Goal: Task Accomplishment & Management: Complete application form

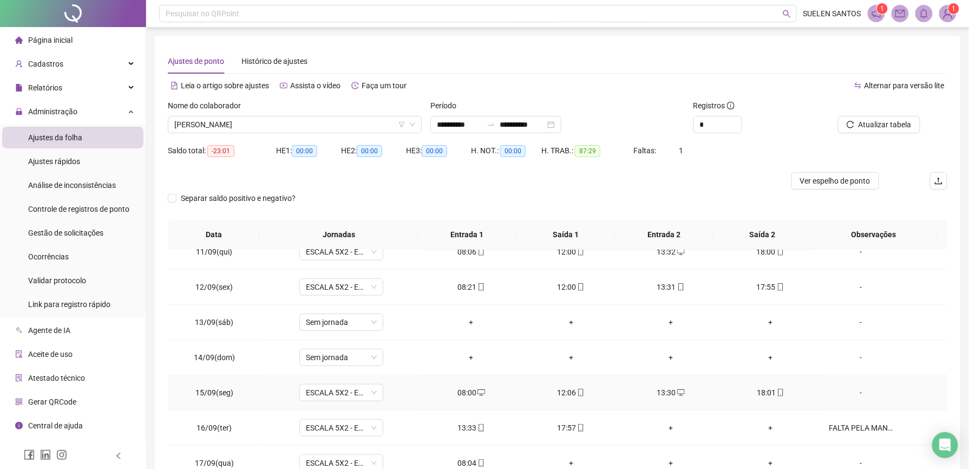
scroll to position [71, 0]
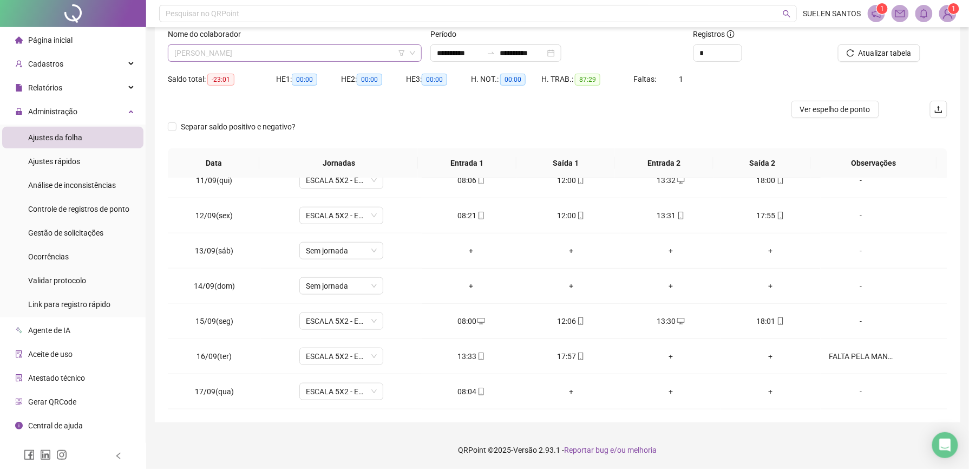
click at [313, 55] on span "[PERSON_NAME]" at bounding box center [294, 53] width 241 height 16
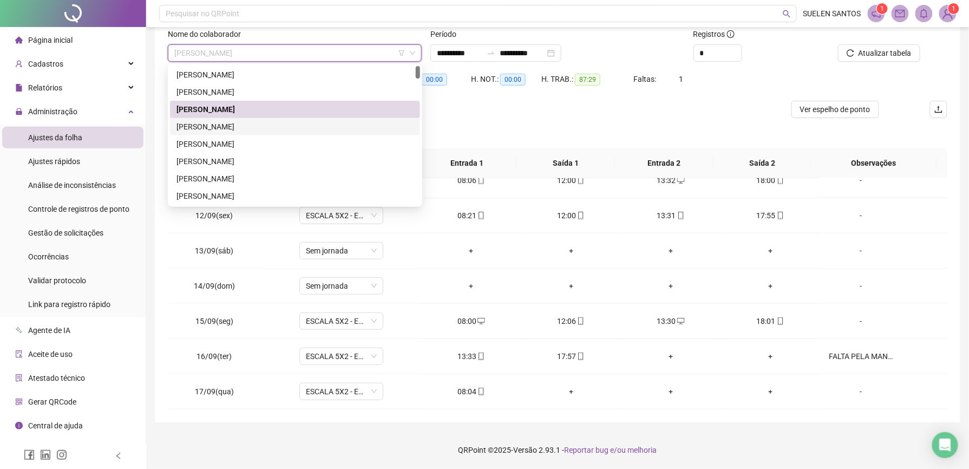
click at [262, 126] on div "[PERSON_NAME]" at bounding box center [294, 127] width 237 height 12
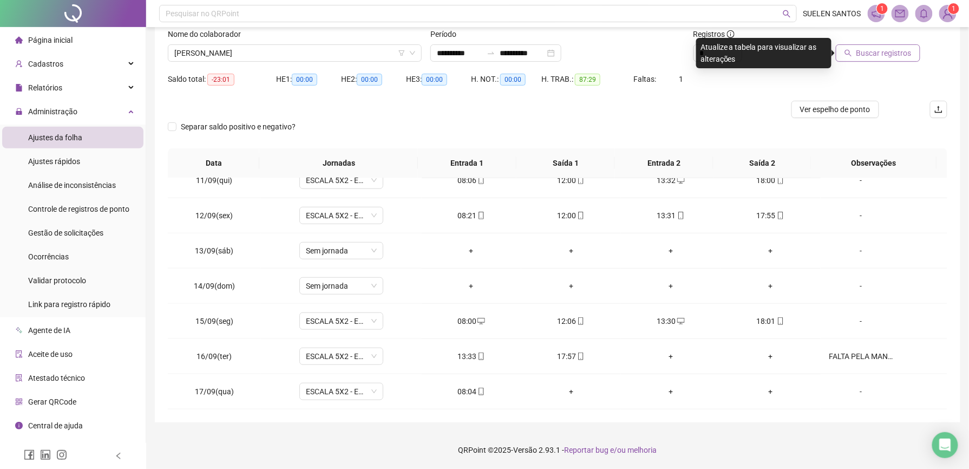
click at [865, 57] on span "Buscar registros" at bounding box center [883, 53] width 55 height 12
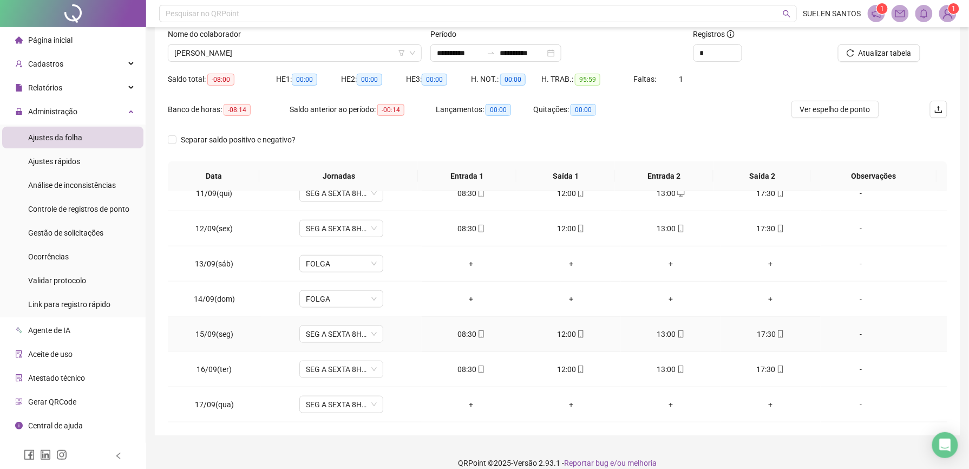
scroll to position [84, 0]
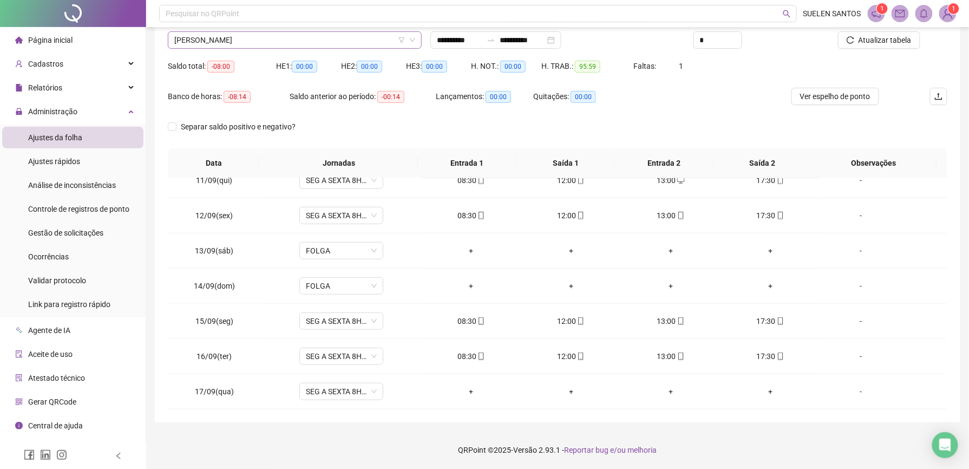
click at [267, 43] on span "[PERSON_NAME]" at bounding box center [294, 40] width 241 height 16
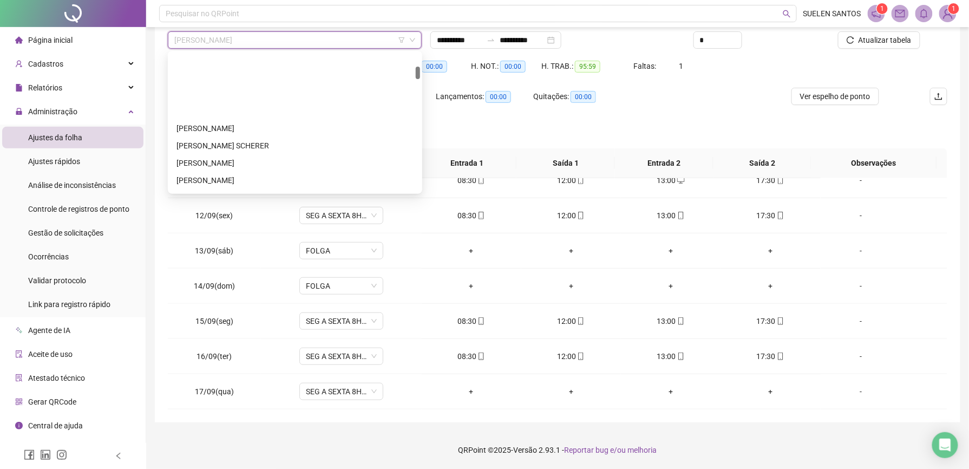
scroll to position [144, 0]
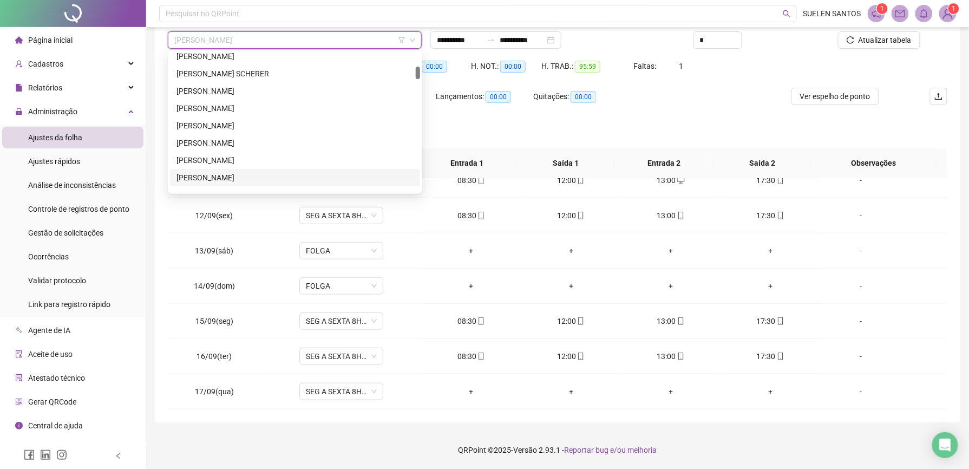
click at [226, 175] on div "[PERSON_NAME]" at bounding box center [294, 178] width 237 height 12
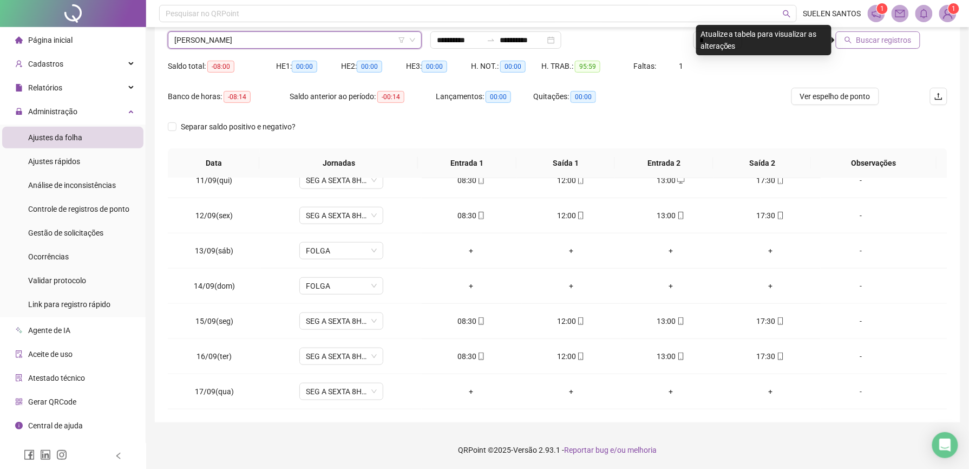
click at [879, 42] on span "Buscar registros" at bounding box center [883, 40] width 55 height 12
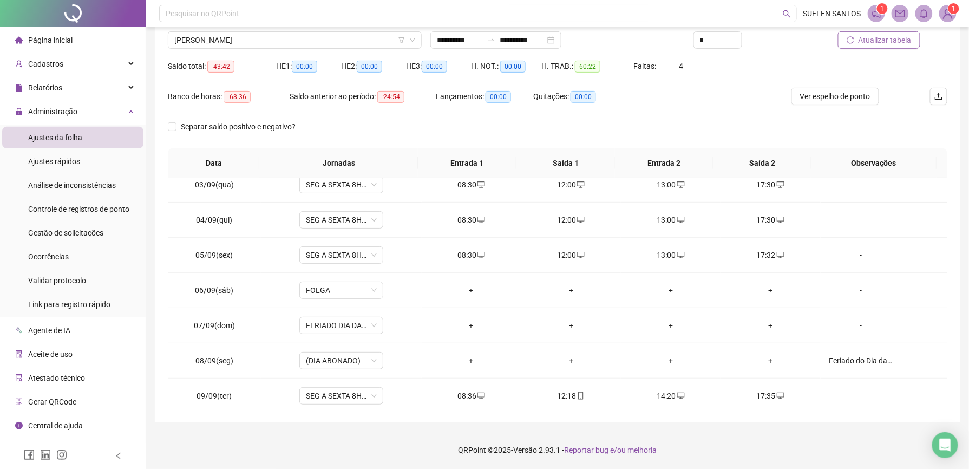
scroll to position [370, 0]
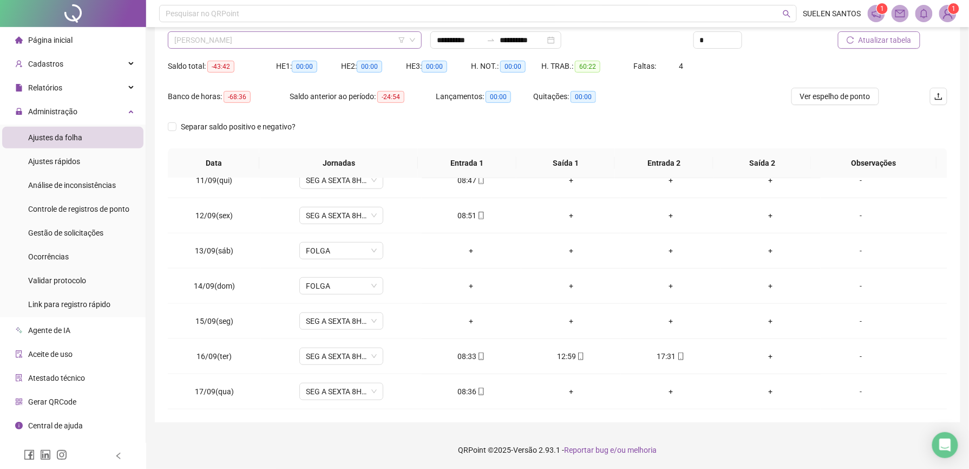
click at [267, 41] on span "[PERSON_NAME]" at bounding box center [294, 40] width 241 height 16
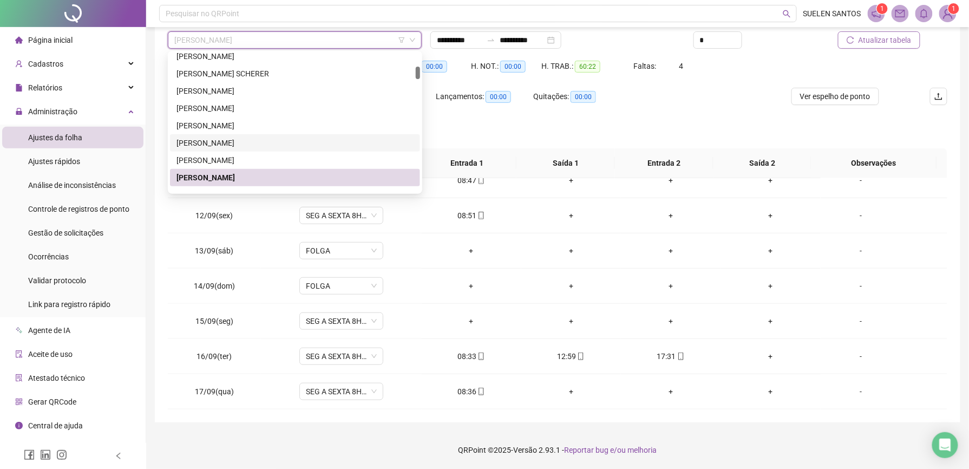
scroll to position [216, 0]
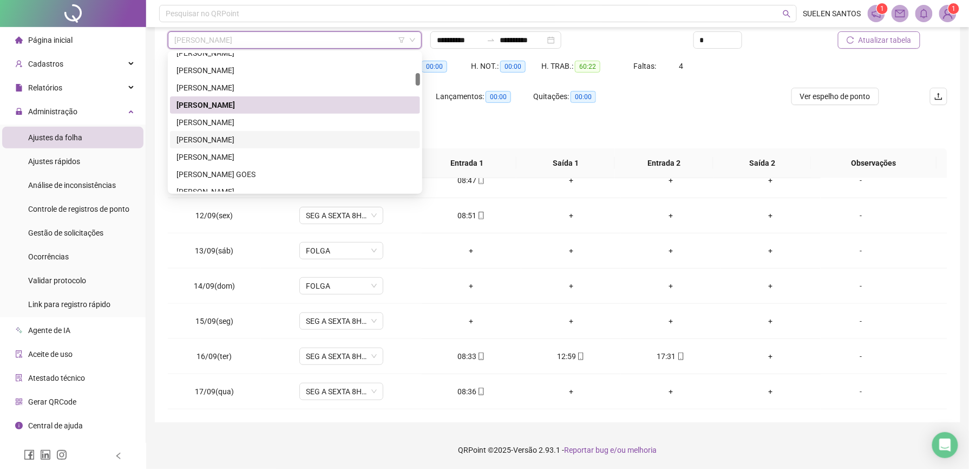
click at [229, 136] on div "[PERSON_NAME]" at bounding box center [294, 140] width 237 height 12
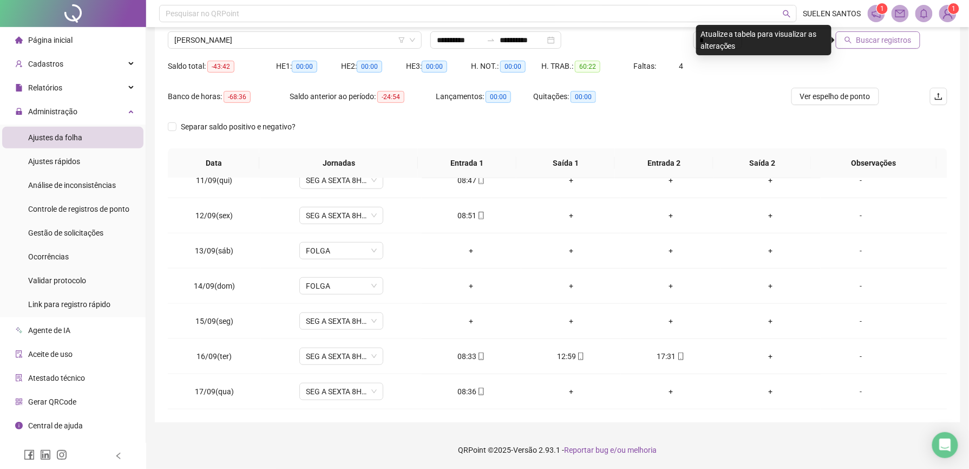
click at [882, 31] on button "Buscar registros" at bounding box center [878, 39] width 84 height 17
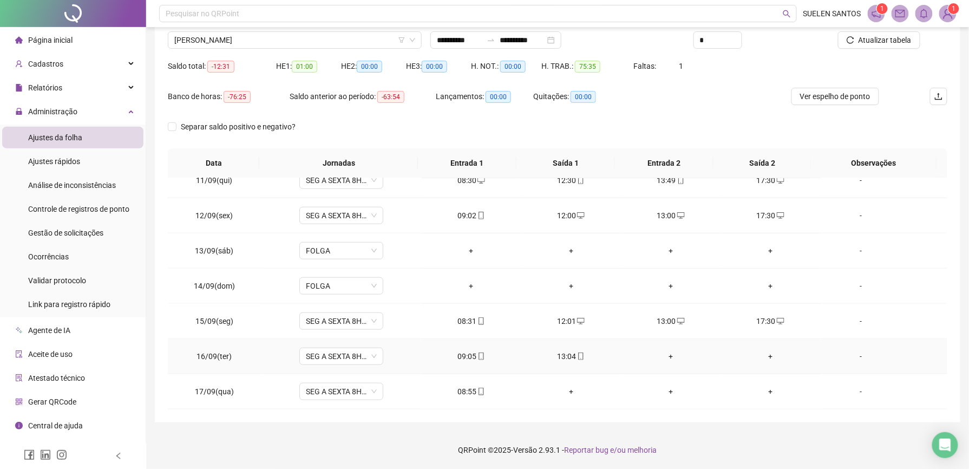
click at [663, 356] on div "+" at bounding box center [670, 356] width 82 height 12
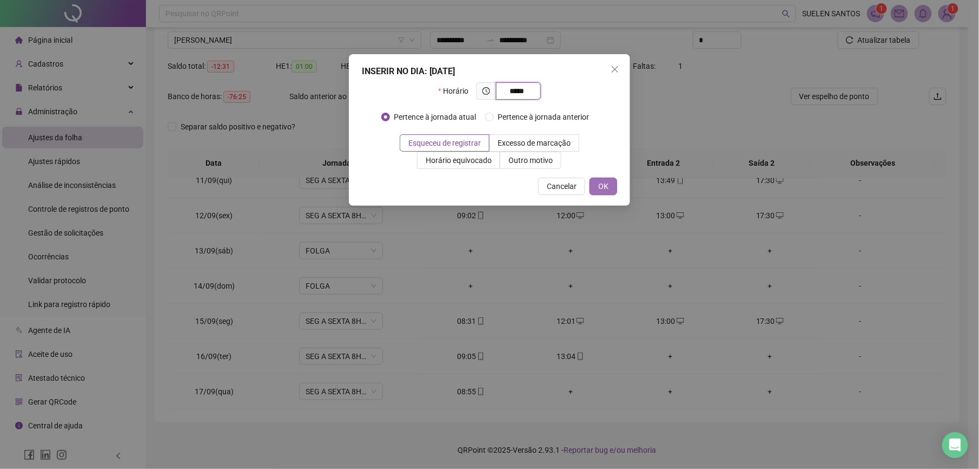
type input "*****"
click at [603, 191] on span "OK" at bounding box center [603, 186] width 10 height 12
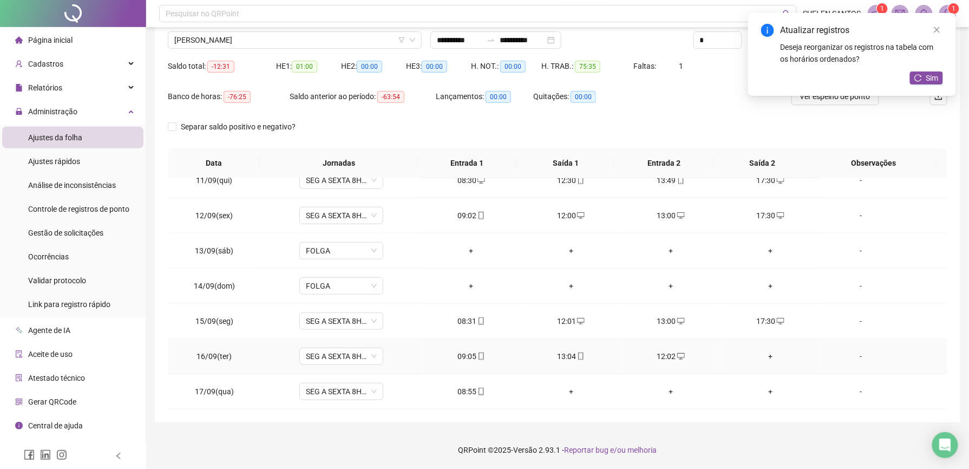
click at [766, 357] on div "+" at bounding box center [770, 356] width 82 height 12
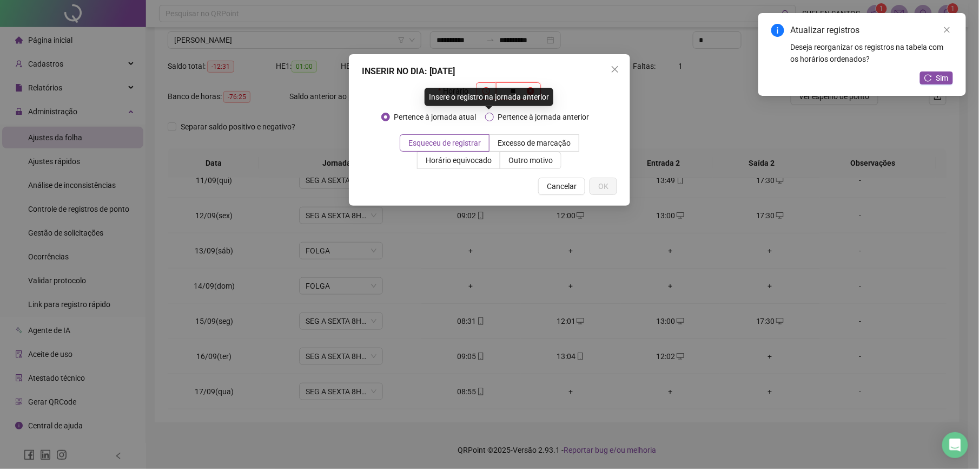
type input "*"
type input "*****"
click at [611, 182] on button "OK" at bounding box center [604, 185] width 28 height 17
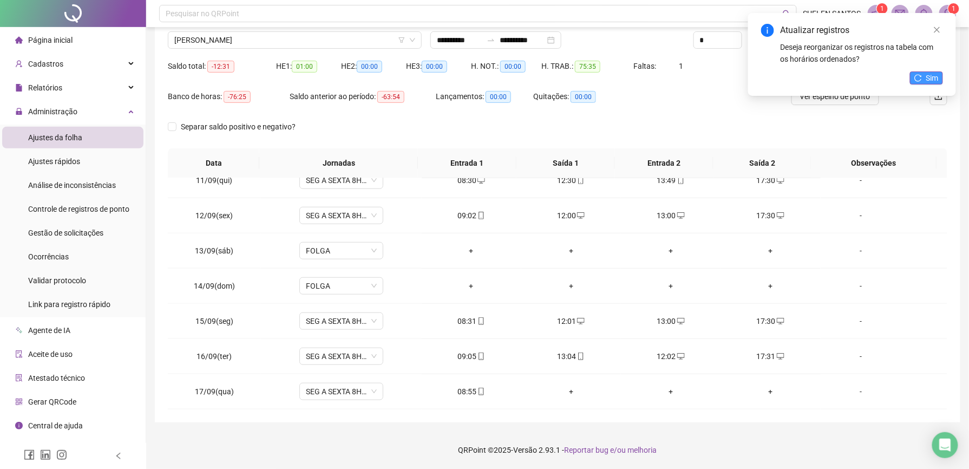
click at [930, 78] on span "Sim" at bounding box center [932, 78] width 12 height 12
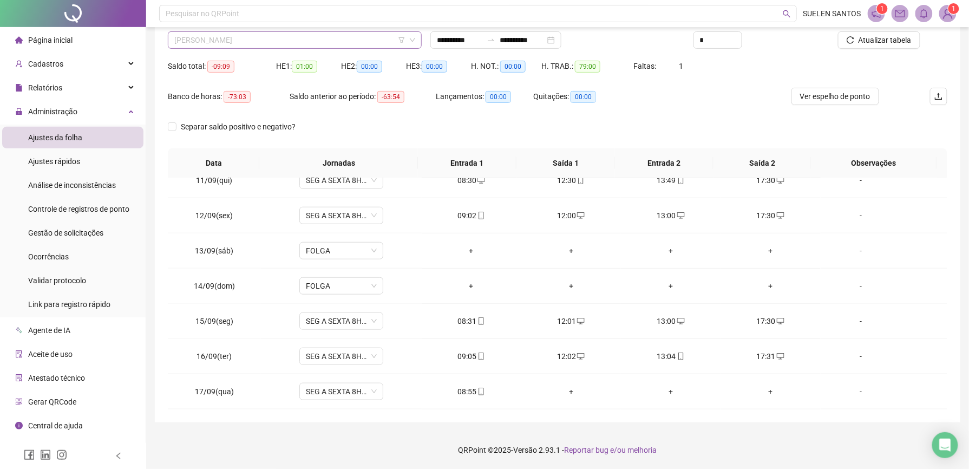
click at [275, 43] on span "[PERSON_NAME]" at bounding box center [294, 40] width 241 height 16
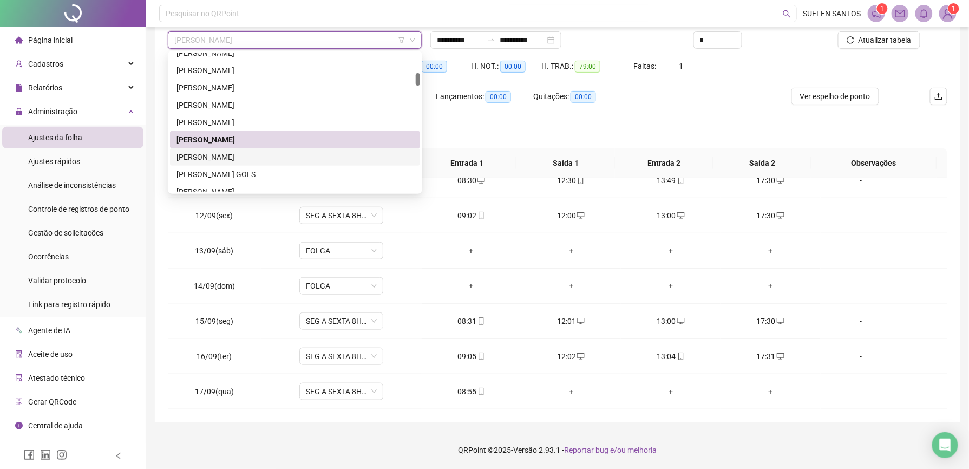
click at [234, 155] on div "[PERSON_NAME]" at bounding box center [294, 157] width 237 height 12
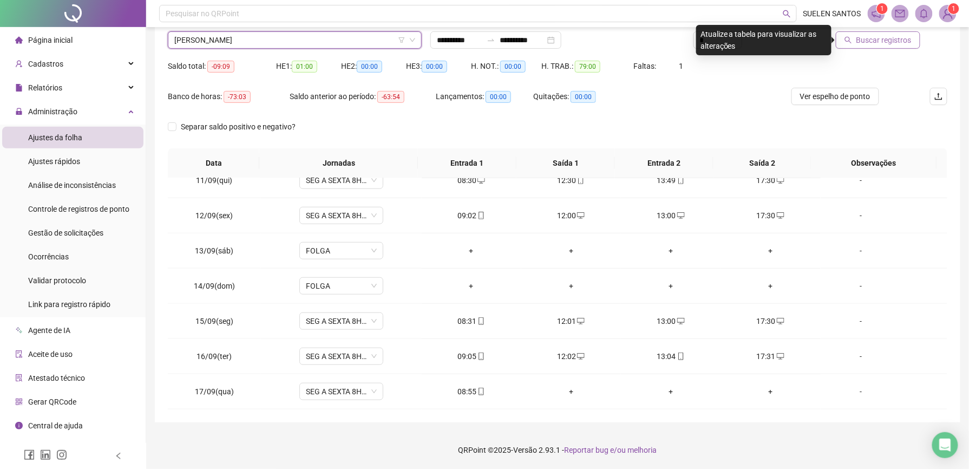
click at [866, 42] on span "Buscar registros" at bounding box center [883, 40] width 55 height 12
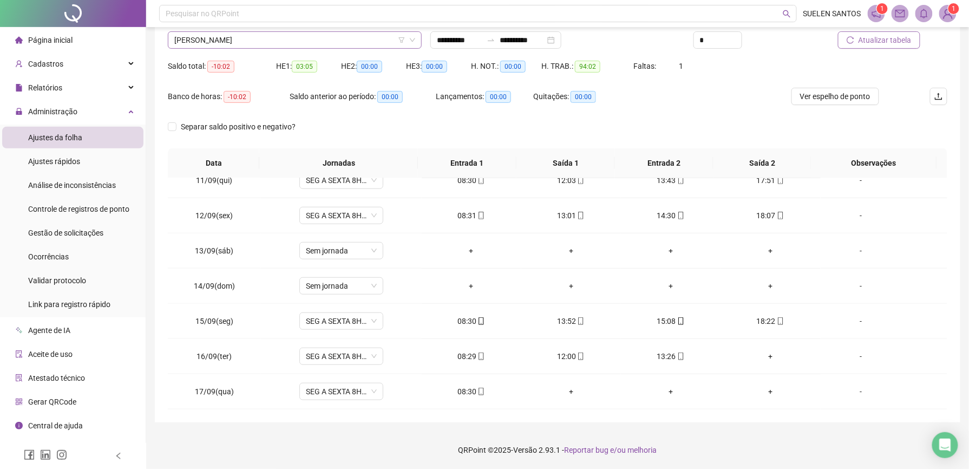
click at [295, 44] on span "[PERSON_NAME]" at bounding box center [294, 40] width 241 height 16
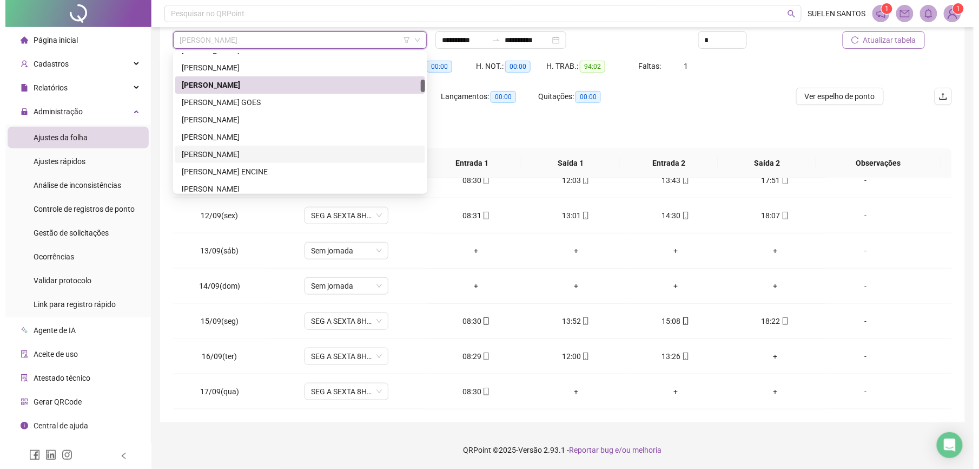
scroll to position [360, 0]
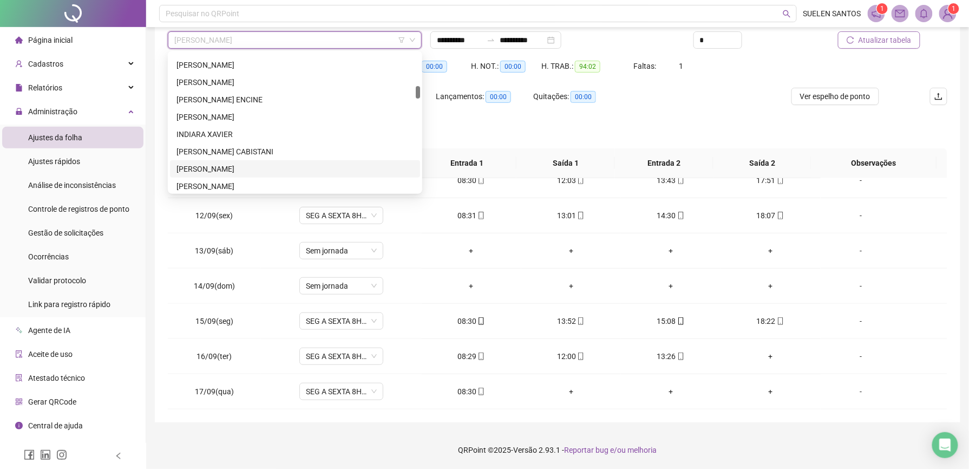
click at [224, 168] on div "[PERSON_NAME]" at bounding box center [294, 169] width 237 height 12
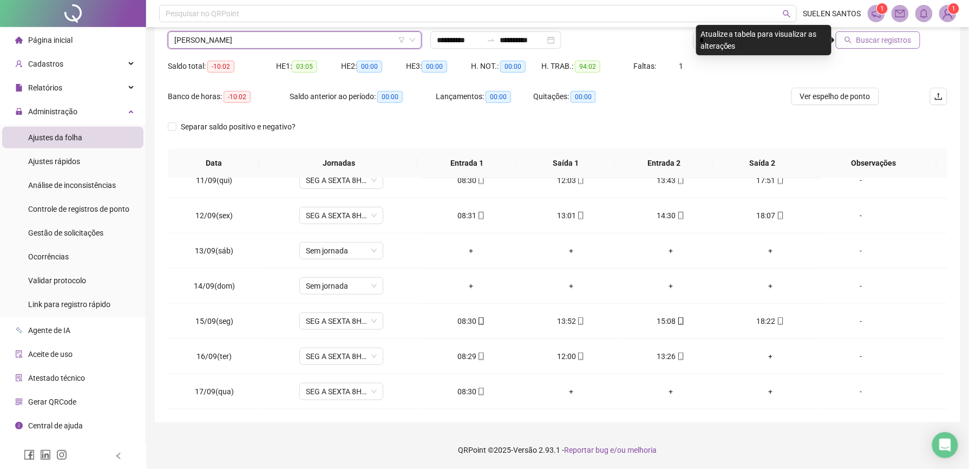
click at [907, 40] on span "Buscar registros" at bounding box center [883, 40] width 55 height 12
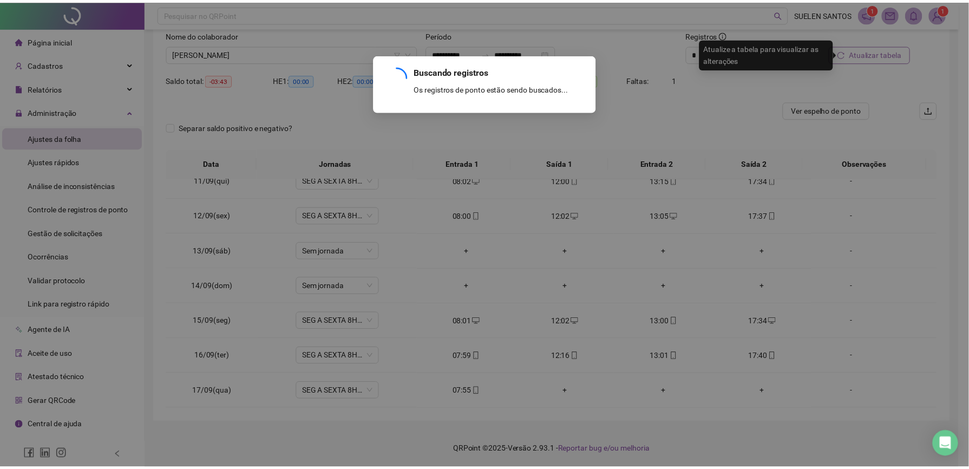
scroll to position [71, 0]
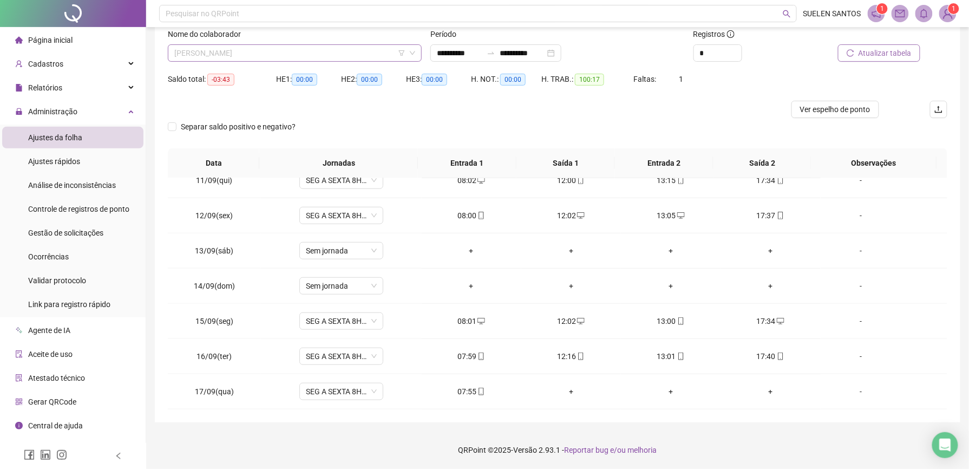
click at [284, 53] on span "[PERSON_NAME]" at bounding box center [294, 53] width 241 height 16
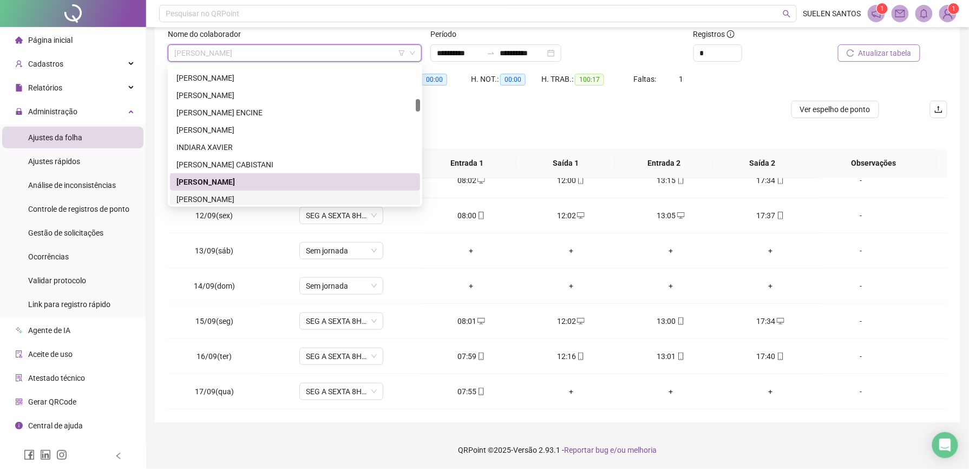
click at [202, 197] on div "[PERSON_NAME]" at bounding box center [294, 199] width 237 height 12
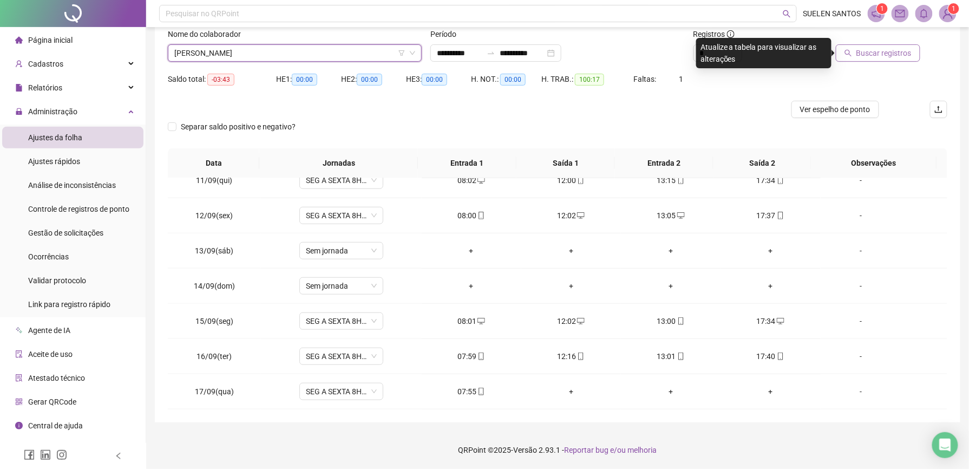
click at [891, 55] on span "Buscar registros" at bounding box center [883, 53] width 55 height 12
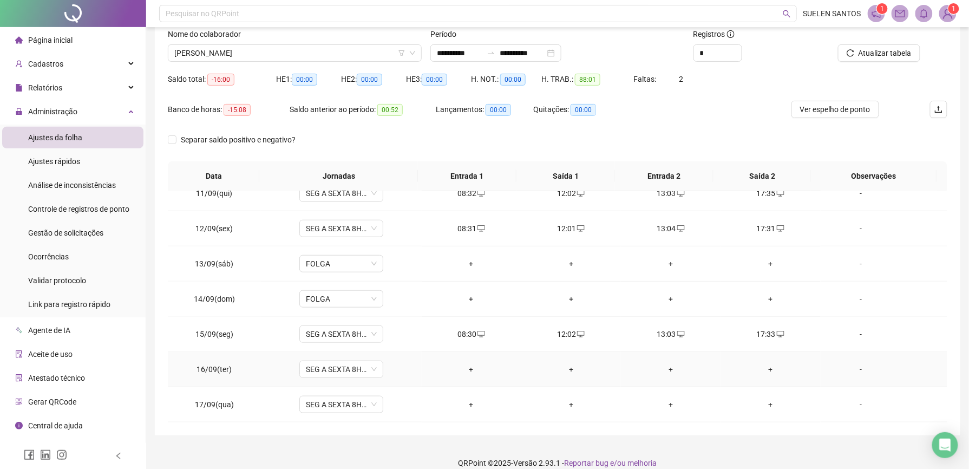
click at [468, 370] on div "+" at bounding box center [471, 369] width 82 height 12
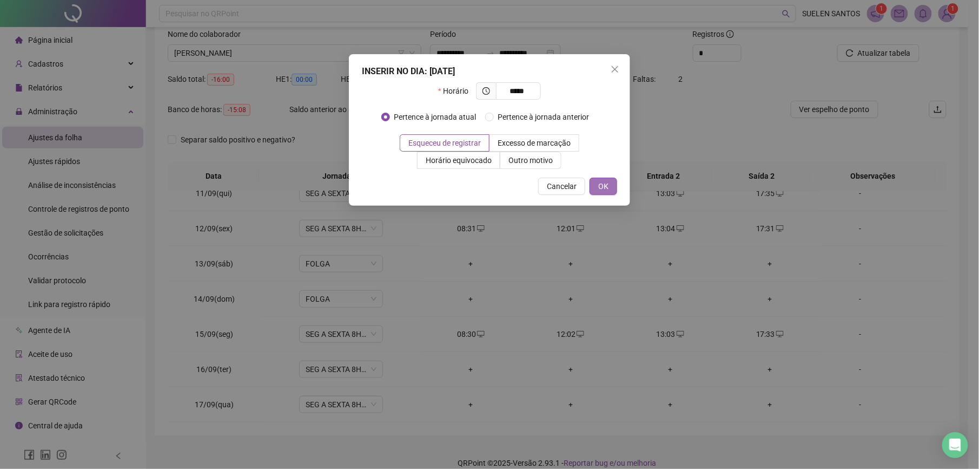
type input "*****"
click at [604, 182] on span "OK" at bounding box center [603, 186] width 10 height 12
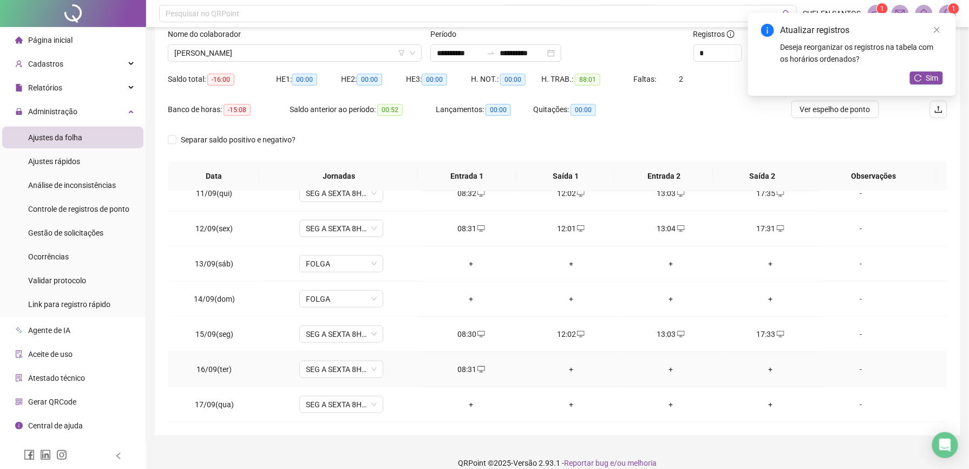
click at [565, 369] on div "+" at bounding box center [571, 369] width 82 height 12
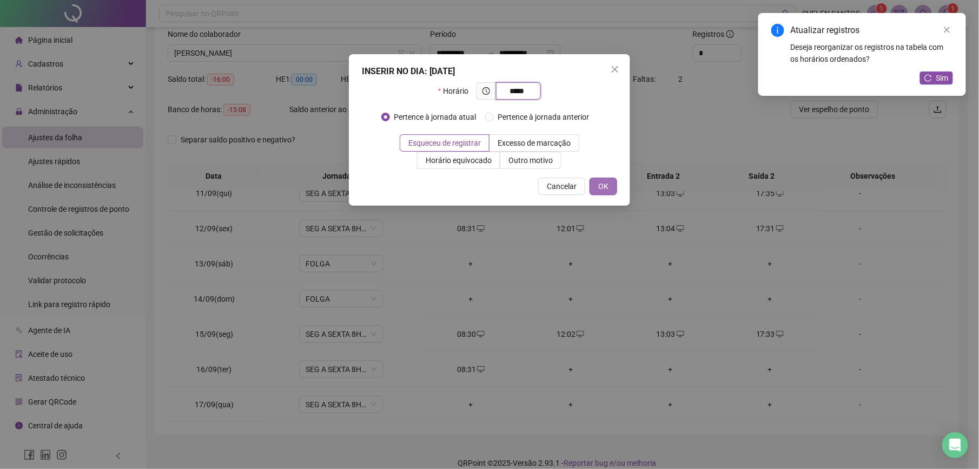
type input "*****"
click at [597, 192] on button "OK" at bounding box center [604, 185] width 28 height 17
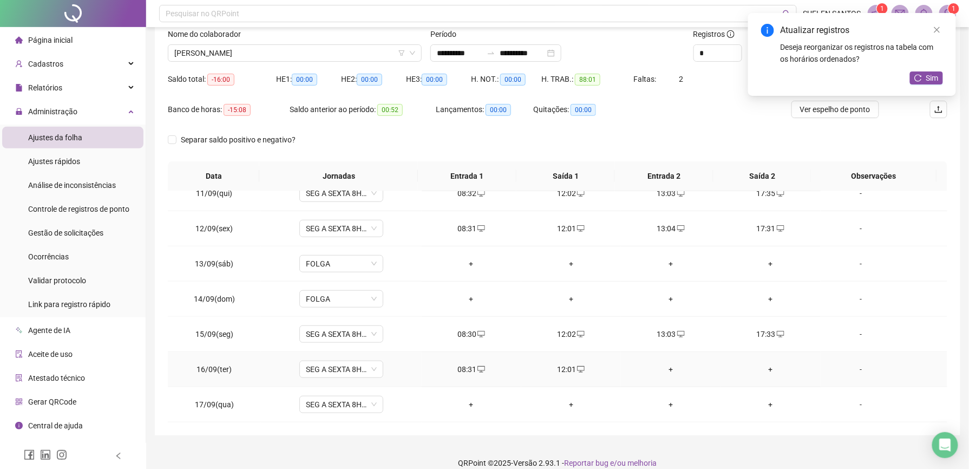
click at [663, 369] on div "+" at bounding box center [670, 369] width 82 height 12
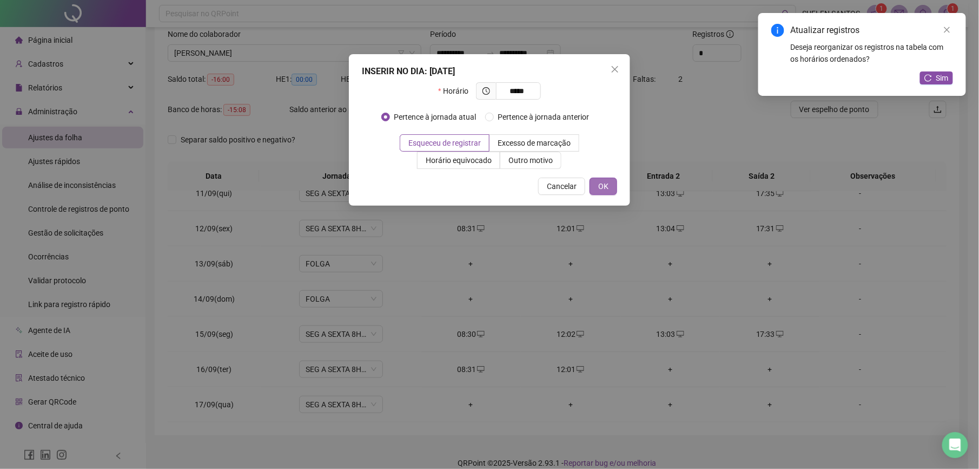
type input "*****"
click at [604, 191] on span "OK" at bounding box center [603, 186] width 10 height 12
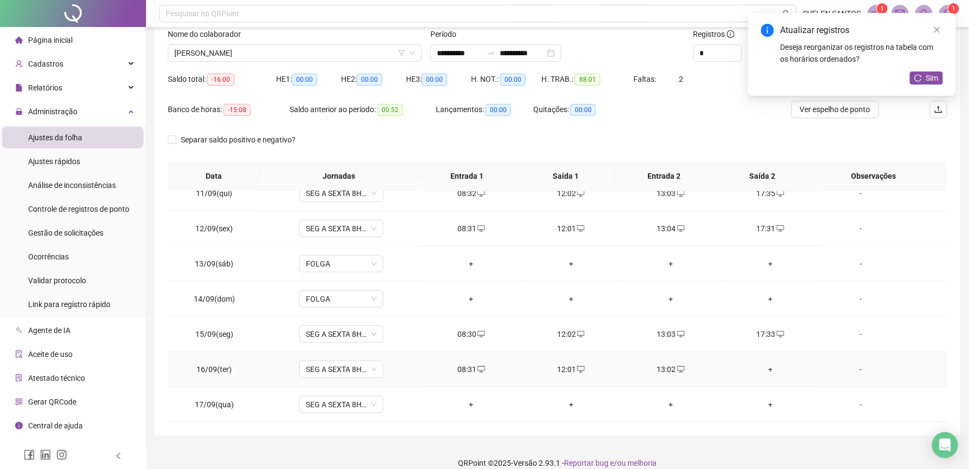
click at [761, 367] on div "+" at bounding box center [770, 369] width 82 height 12
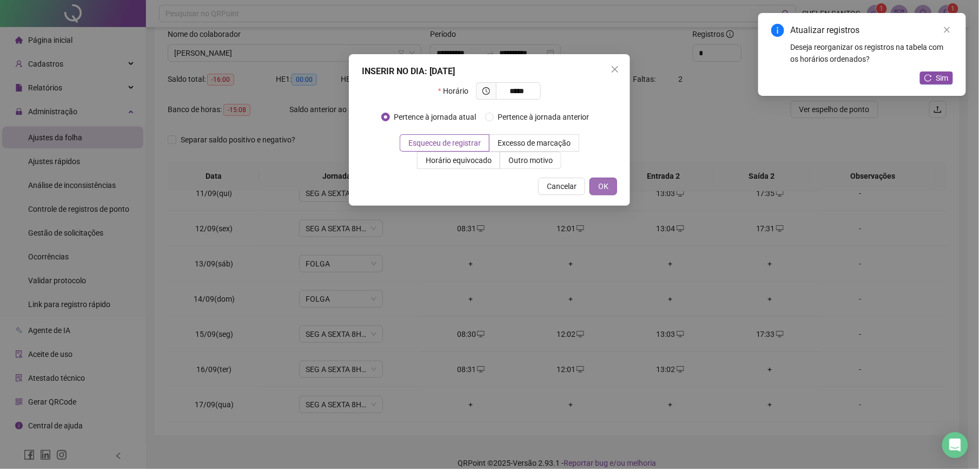
type input "*****"
click at [607, 183] on span "OK" at bounding box center [603, 186] width 10 height 12
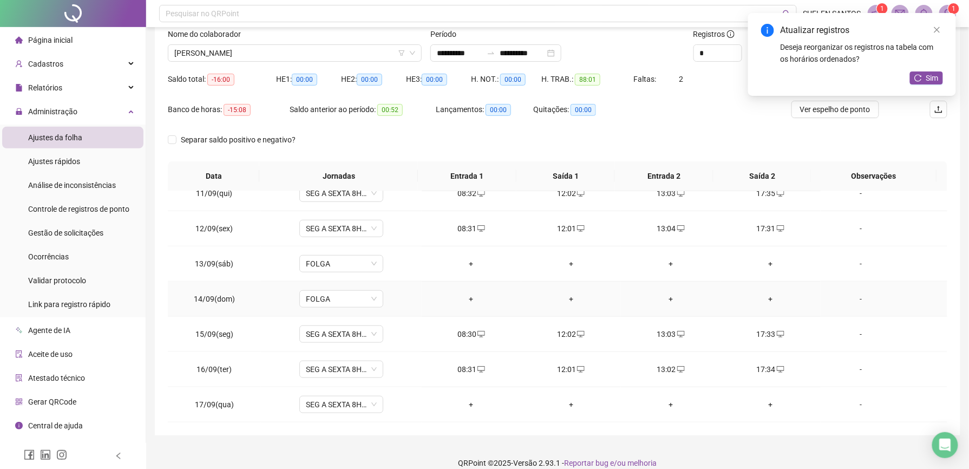
scroll to position [84, 0]
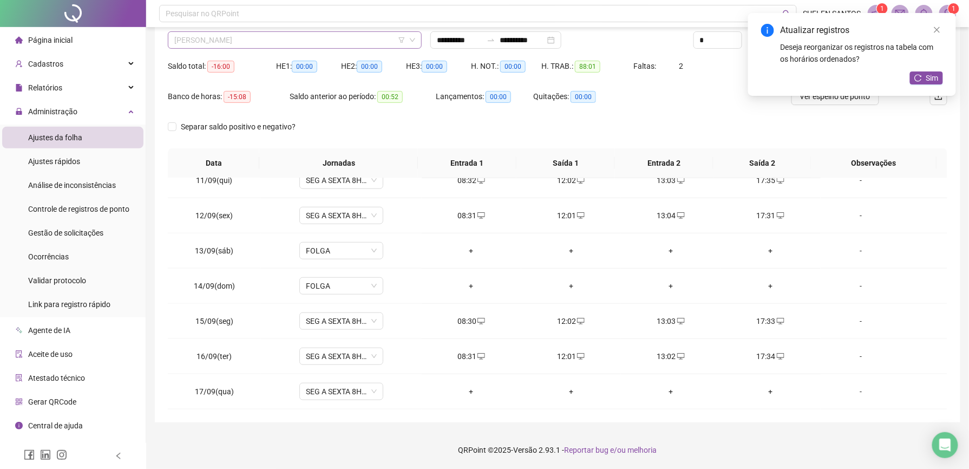
click at [268, 43] on span "[PERSON_NAME]" at bounding box center [294, 40] width 241 height 16
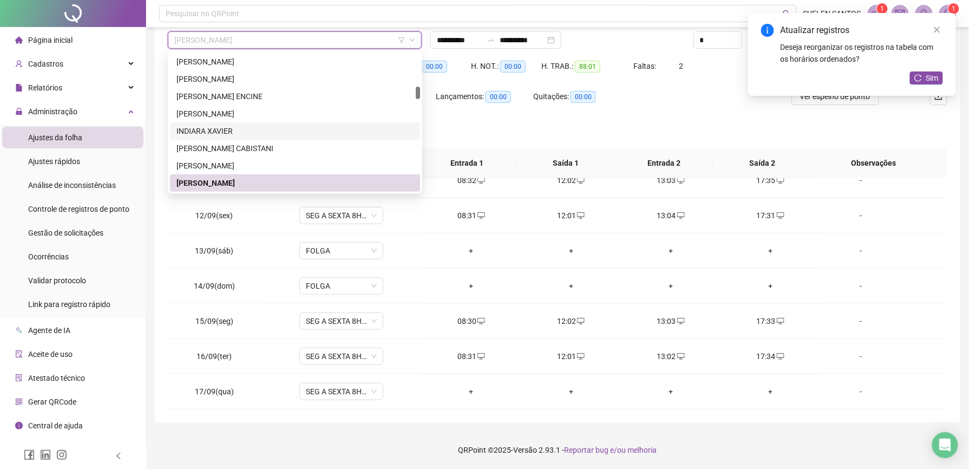
scroll to position [436, 0]
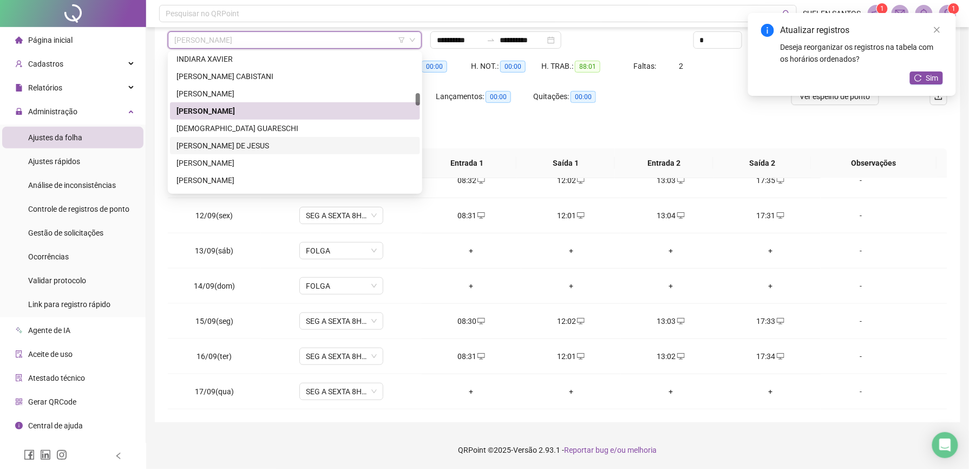
click at [223, 143] on div "[PERSON_NAME] DE JESUS" at bounding box center [294, 146] width 237 height 12
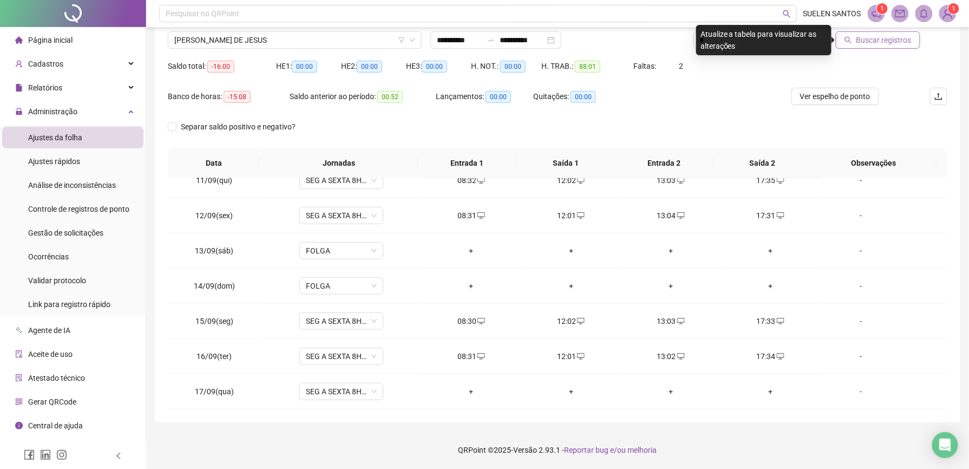
click at [893, 44] on span "Buscar registros" at bounding box center [883, 40] width 55 height 12
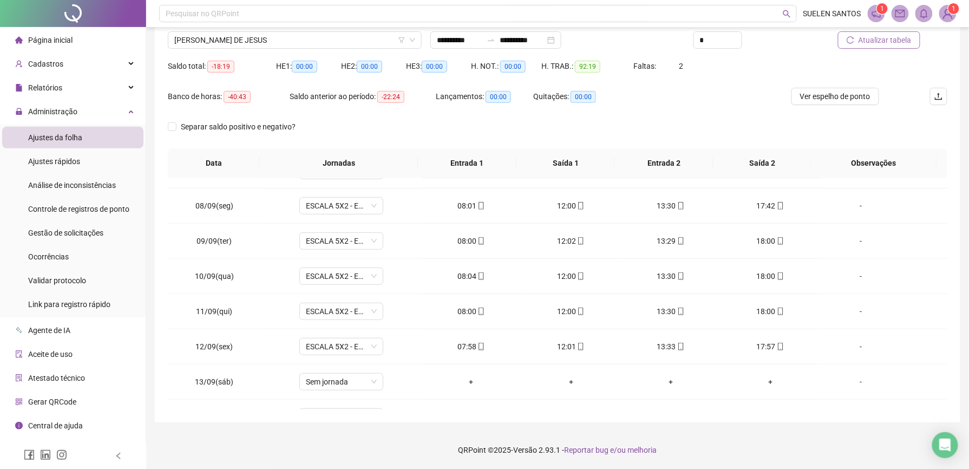
scroll to position [370, 0]
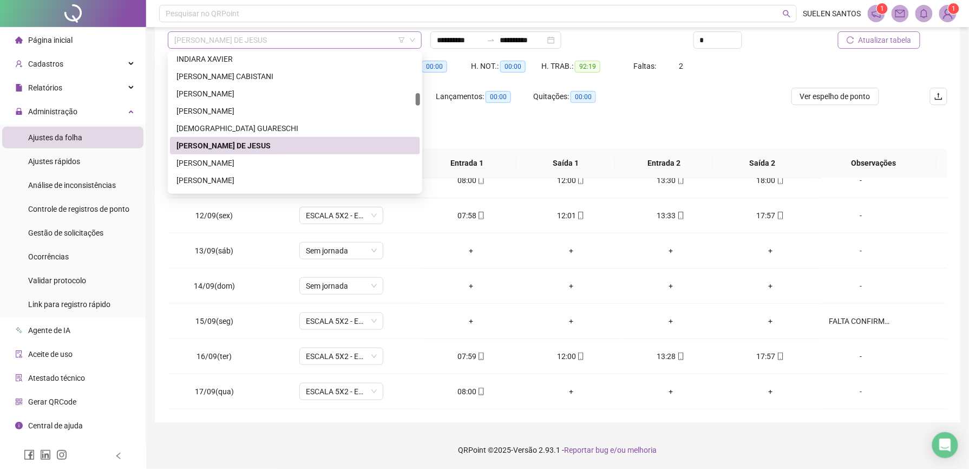
click at [299, 44] on span "[PERSON_NAME] DE JESUS" at bounding box center [294, 40] width 241 height 16
click at [240, 161] on div "[PERSON_NAME]" at bounding box center [294, 163] width 237 height 12
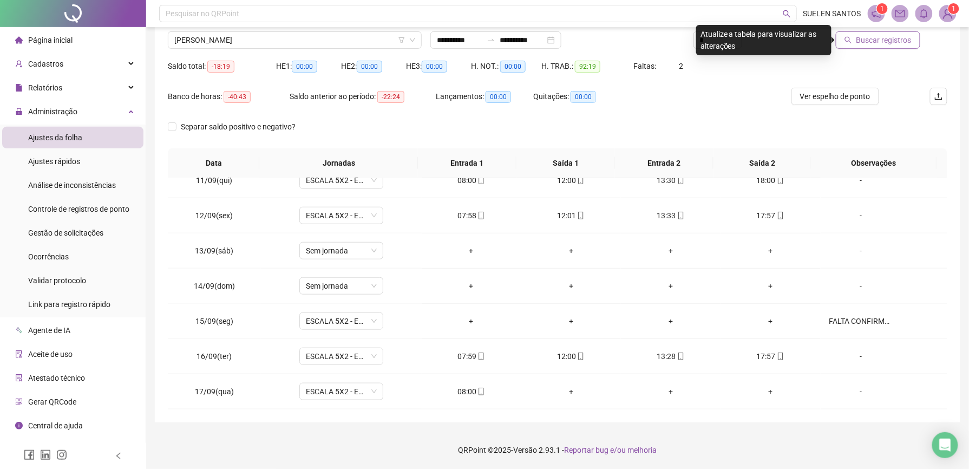
click at [856, 46] on button "Buscar registros" at bounding box center [878, 39] width 84 height 17
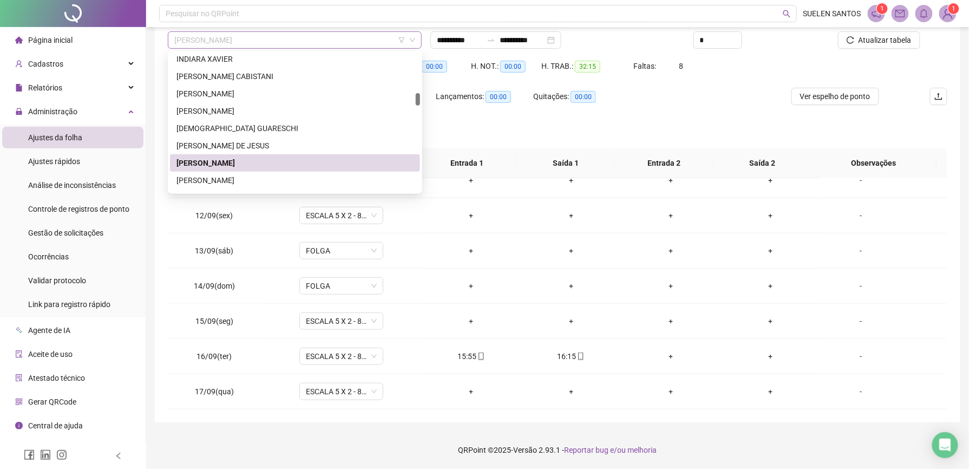
click at [277, 39] on span "[PERSON_NAME]" at bounding box center [294, 40] width 241 height 16
click at [242, 176] on div "[PERSON_NAME]" at bounding box center [294, 180] width 237 height 12
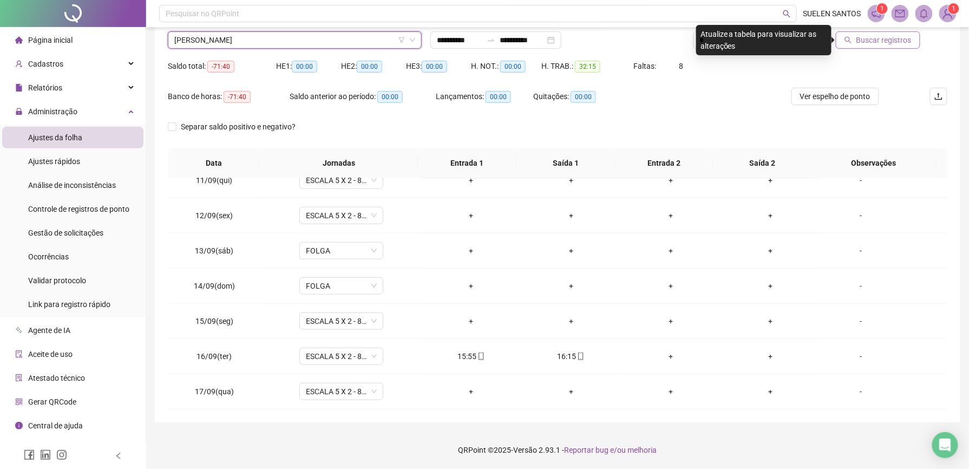
click at [865, 43] on span "Buscar registros" at bounding box center [883, 40] width 55 height 12
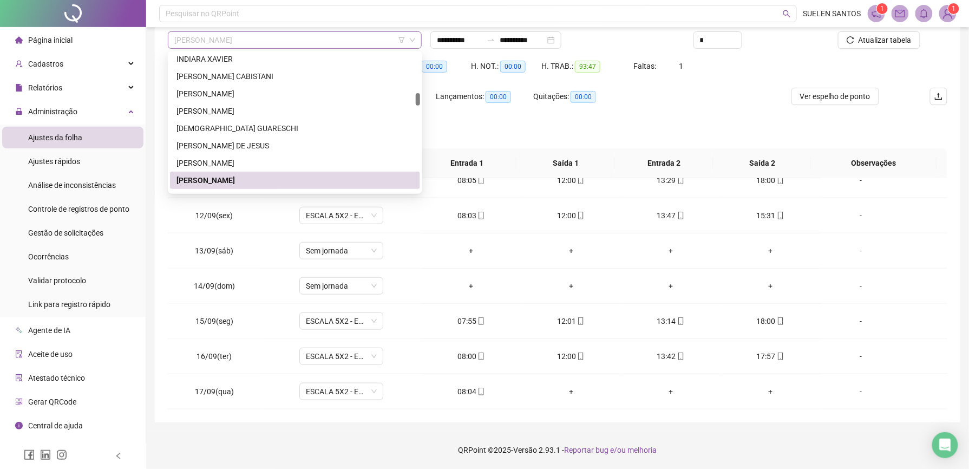
click at [282, 39] on span "[PERSON_NAME]" at bounding box center [294, 40] width 241 height 16
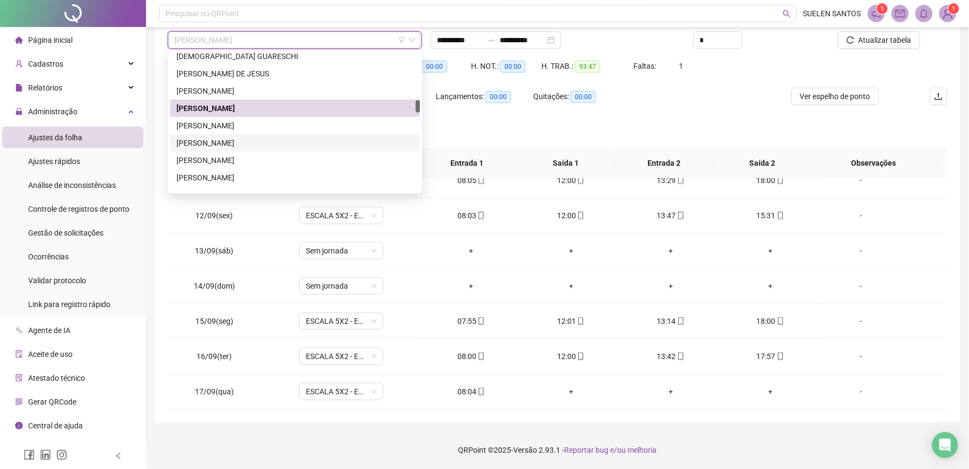
click at [252, 142] on div "[PERSON_NAME]" at bounding box center [294, 143] width 237 height 12
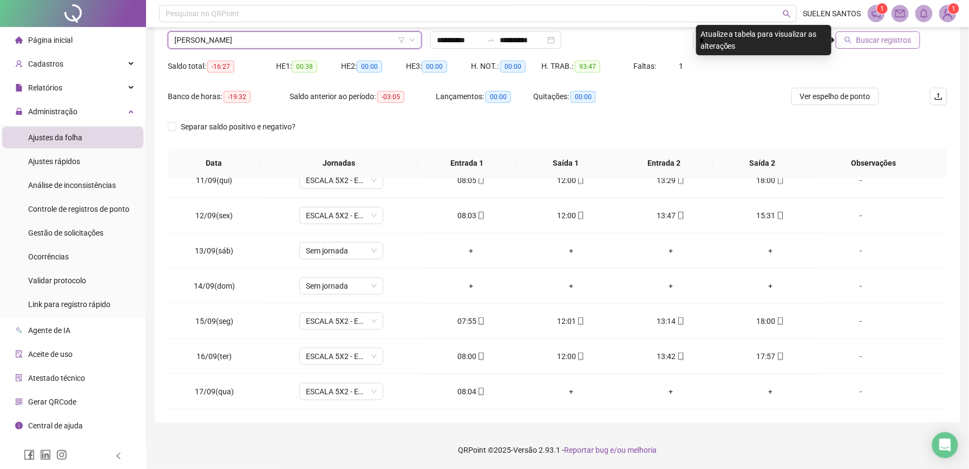
click at [871, 39] on span "Buscar registros" at bounding box center [883, 40] width 55 height 12
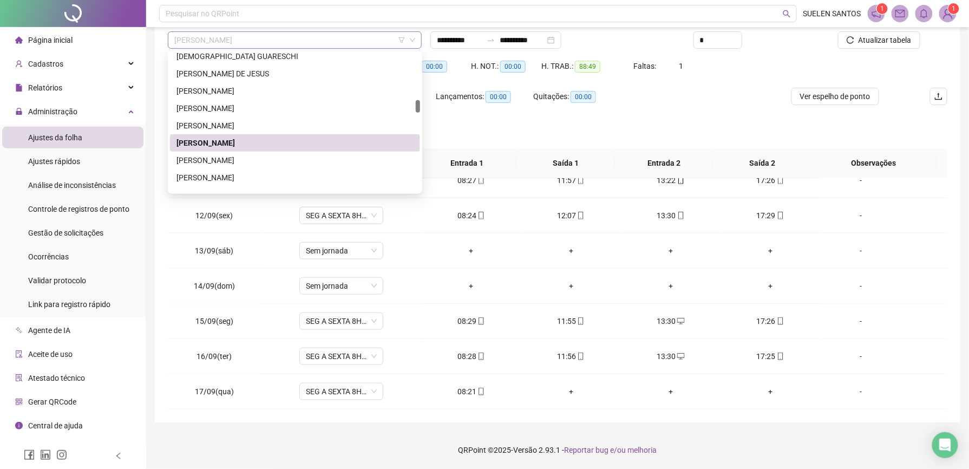
click at [262, 41] on span "[PERSON_NAME]" at bounding box center [294, 40] width 241 height 16
click at [236, 176] on div "[PERSON_NAME]" at bounding box center [294, 178] width 237 height 12
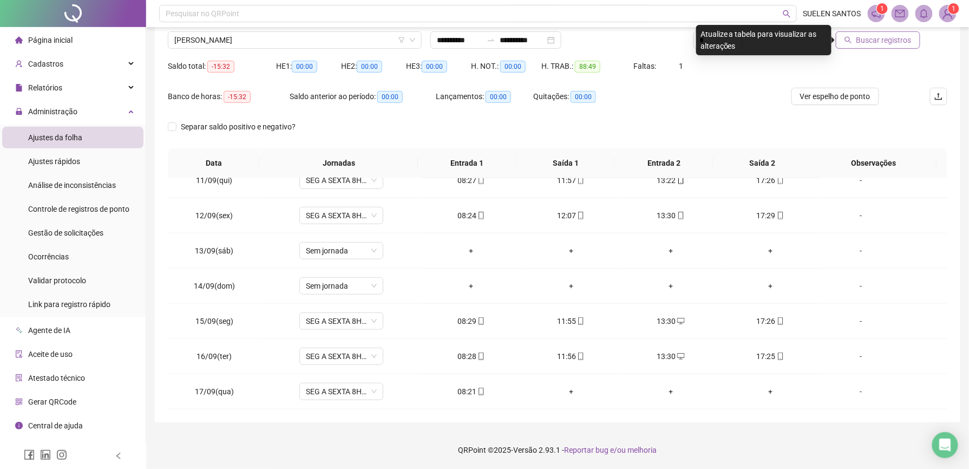
click at [884, 38] on span "Buscar registros" at bounding box center [883, 40] width 55 height 12
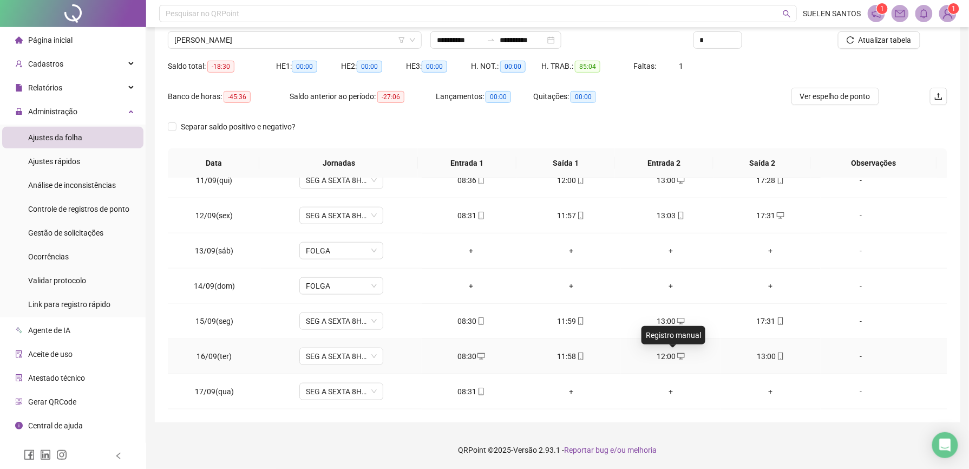
click at [677, 357] on icon "desktop" at bounding box center [681, 356] width 8 height 6
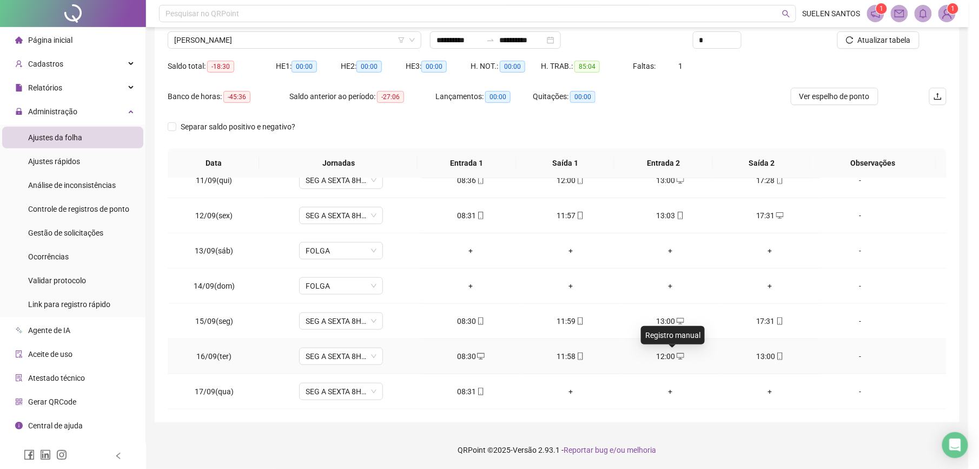
type input "**********"
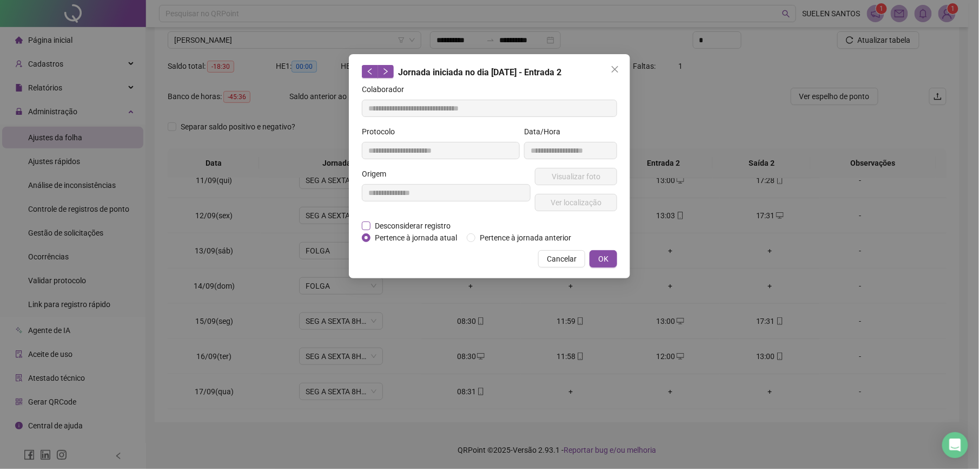
click at [389, 221] on span "Desconsiderar registro" at bounding box center [413, 226] width 84 height 12
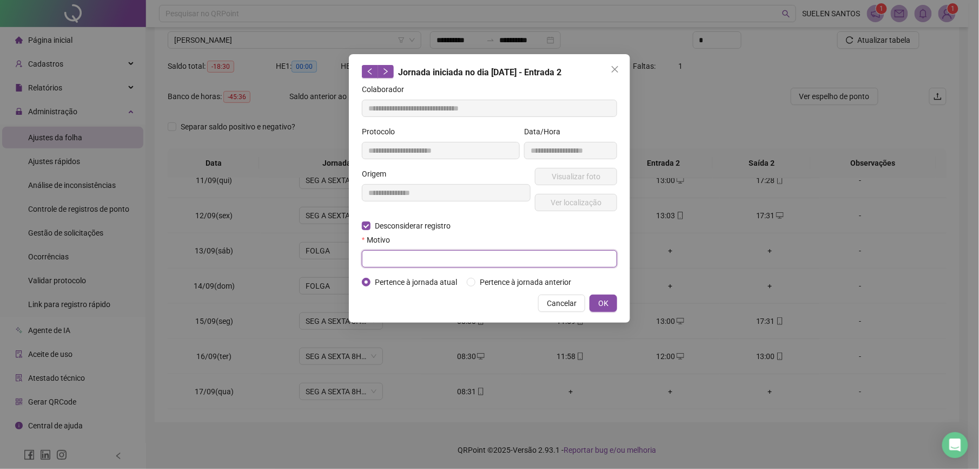
click at [392, 265] on input "text" at bounding box center [489, 258] width 255 height 17
type input "****"
click at [606, 301] on span "OK" at bounding box center [603, 303] width 10 height 12
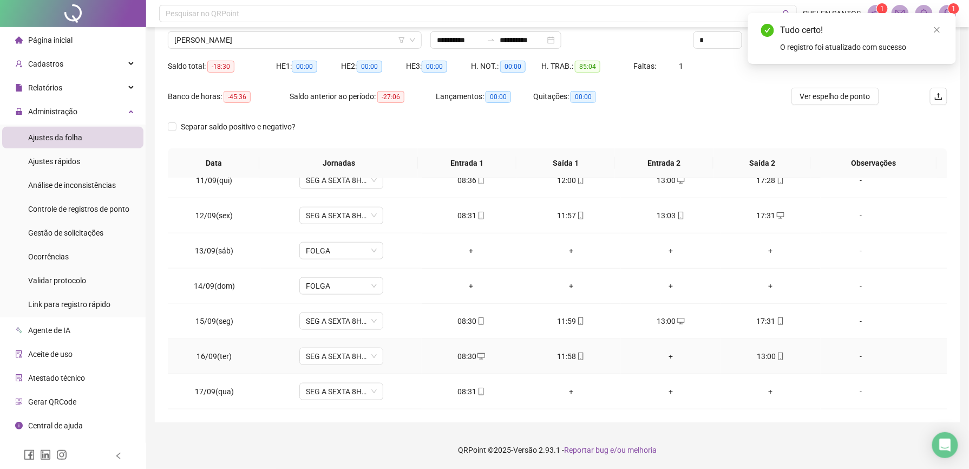
click at [660, 357] on div "+" at bounding box center [670, 356] width 82 height 12
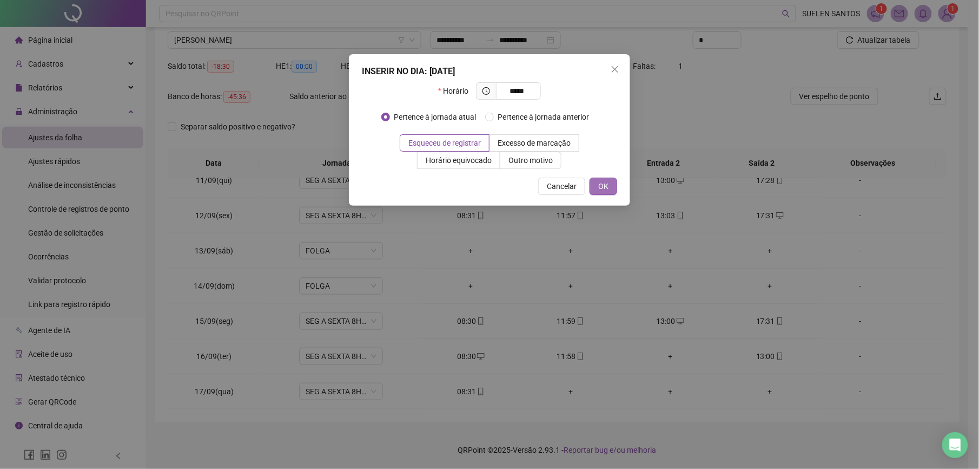
type input "*****"
click at [609, 185] on button "OK" at bounding box center [604, 185] width 28 height 17
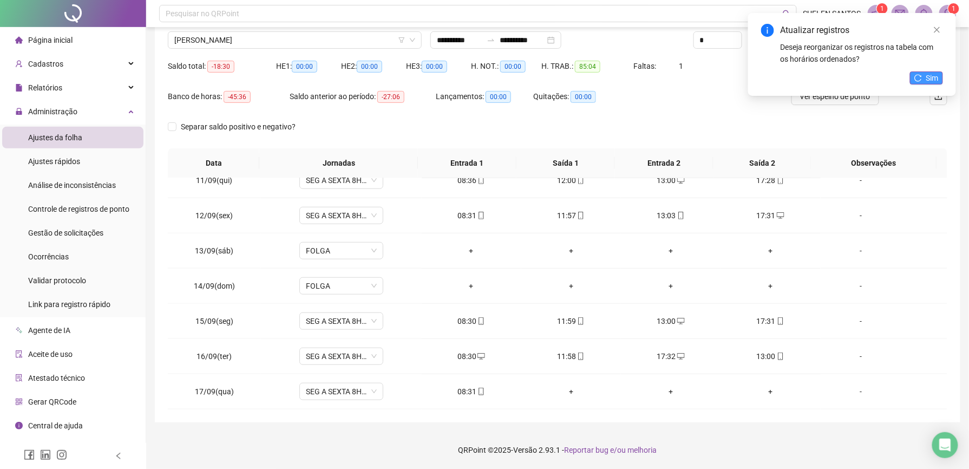
click at [921, 76] on icon "reload" at bounding box center [918, 77] width 7 height 7
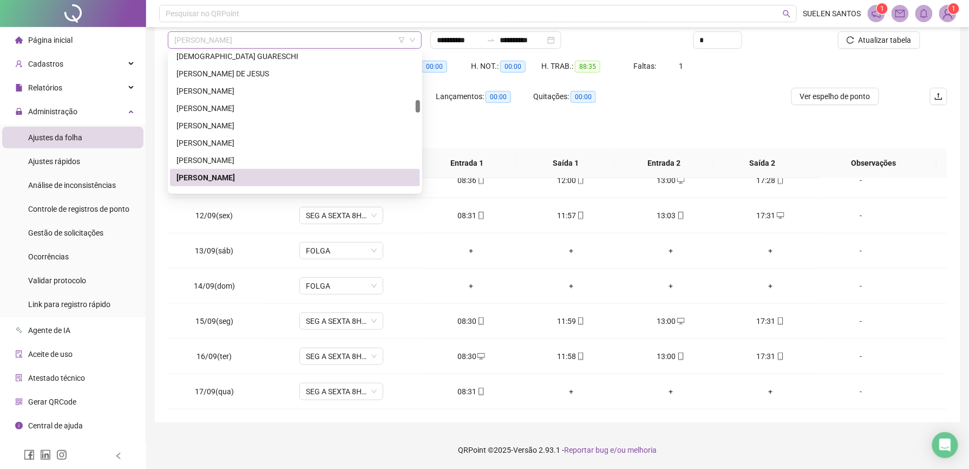
click at [329, 47] on span "[PERSON_NAME]" at bounding box center [294, 40] width 241 height 16
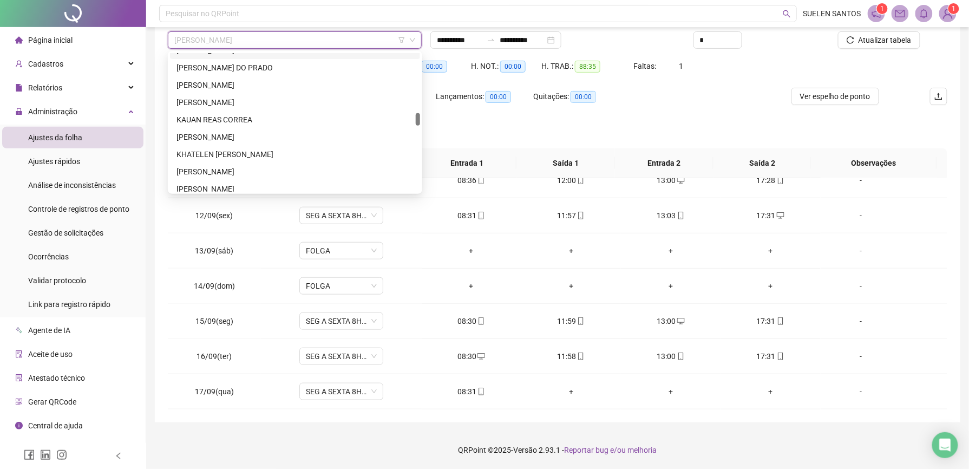
scroll to position [724, 0]
drag, startPoint x: 214, startPoint y: 166, endPoint x: 321, endPoint y: 175, distance: 107.6
click at [213, 167] on div "[PERSON_NAME]" at bounding box center [294, 169] width 237 height 12
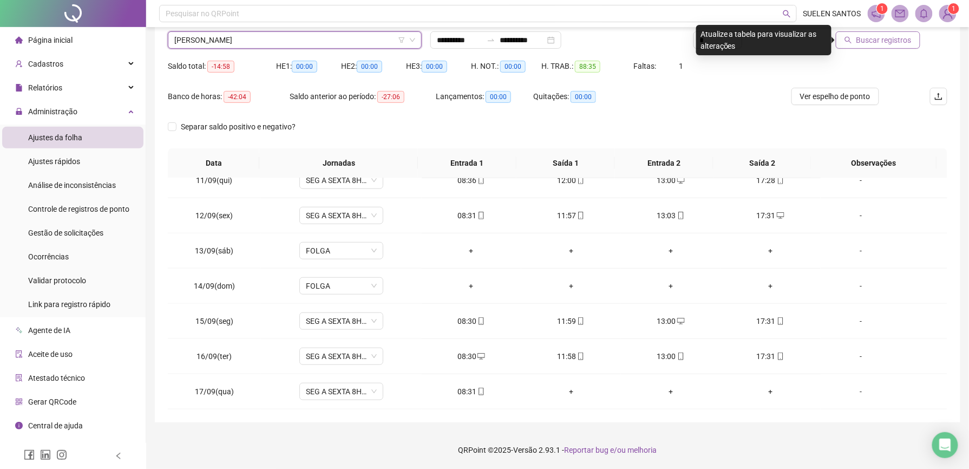
click at [871, 44] on span "Buscar registros" at bounding box center [883, 40] width 55 height 12
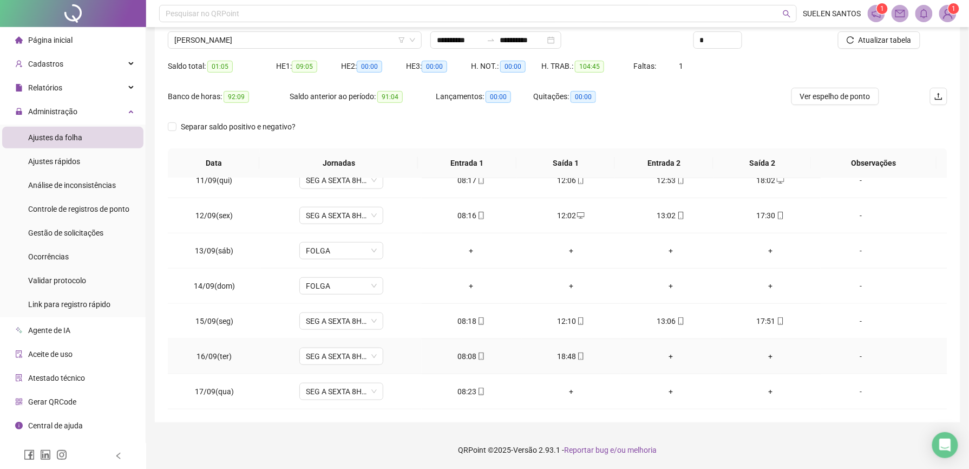
click at [665, 355] on div "+" at bounding box center [670, 356] width 82 height 12
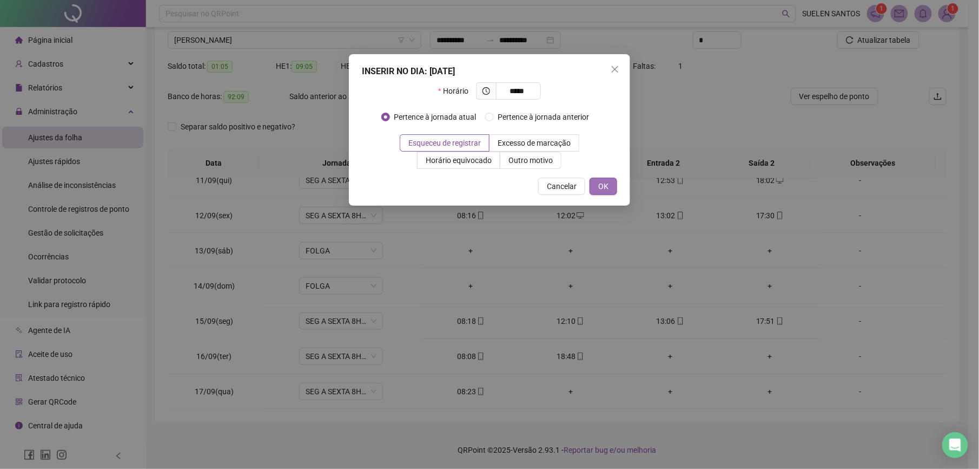
type input "*****"
click at [609, 185] on button "OK" at bounding box center [604, 185] width 28 height 17
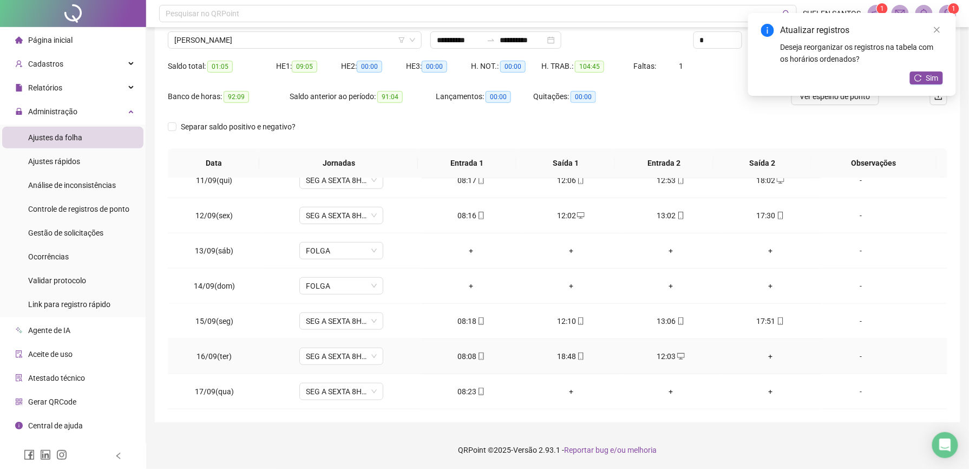
click at [762, 355] on div "+" at bounding box center [770, 356] width 82 height 12
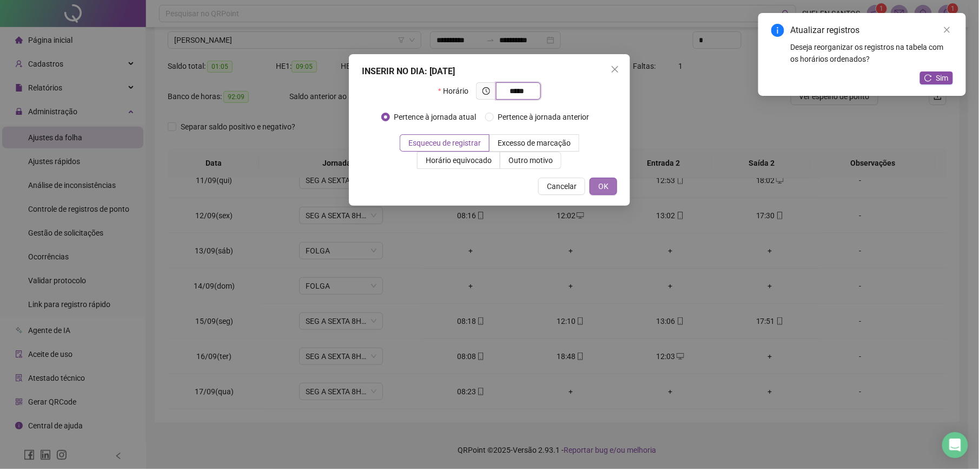
type input "*****"
click at [607, 184] on span "OK" at bounding box center [603, 186] width 10 height 12
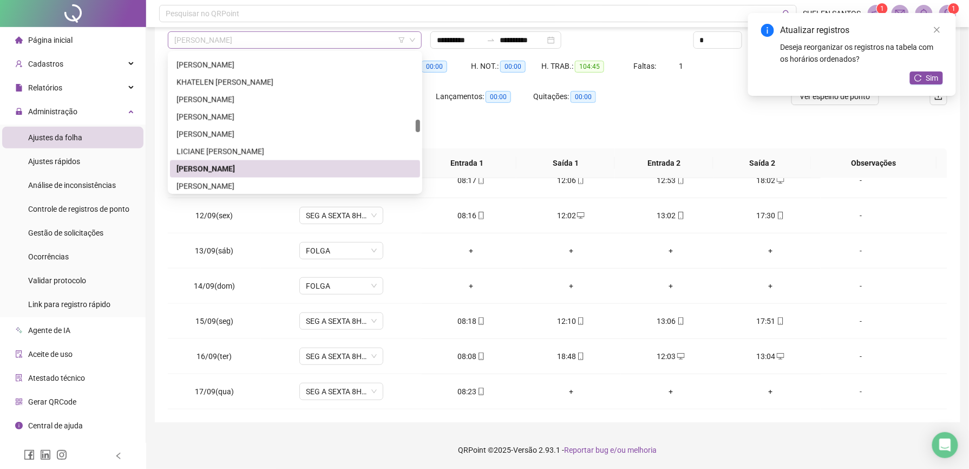
click at [265, 43] on span "[PERSON_NAME]" at bounding box center [294, 40] width 241 height 16
click at [220, 182] on div "[PERSON_NAME]" at bounding box center [294, 186] width 237 height 12
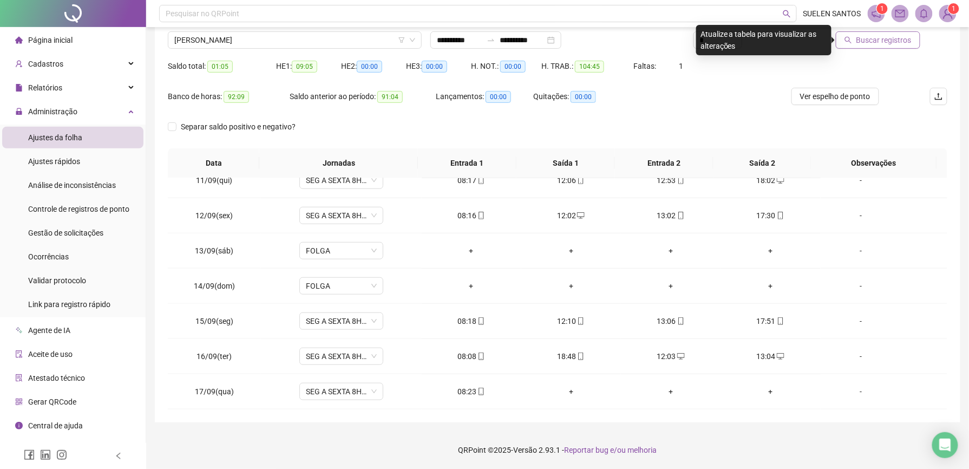
click at [868, 41] on span "Buscar registros" at bounding box center [883, 40] width 55 height 12
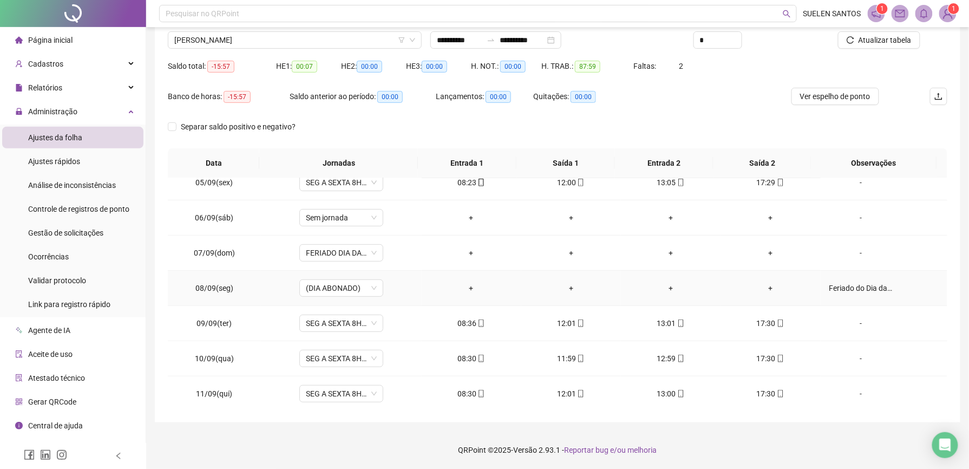
scroll to position [370, 0]
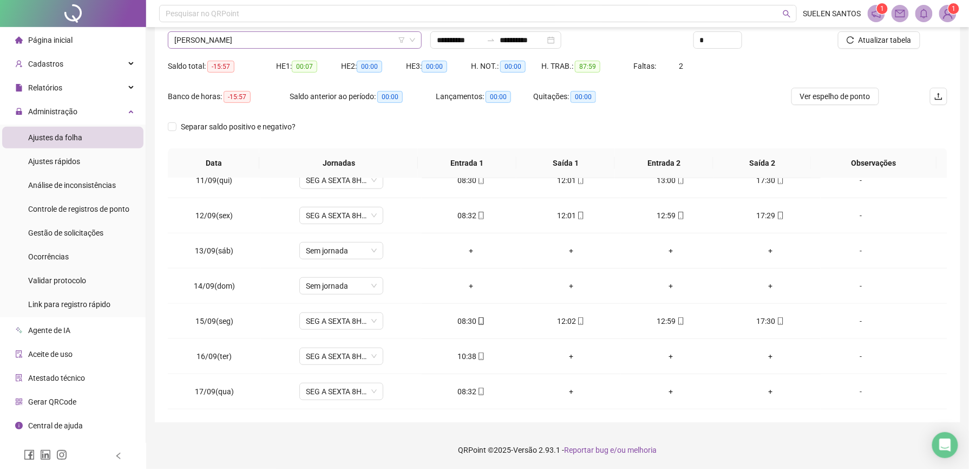
click at [286, 40] on span "[PERSON_NAME]" at bounding box center [294, 40] width 241 height 16
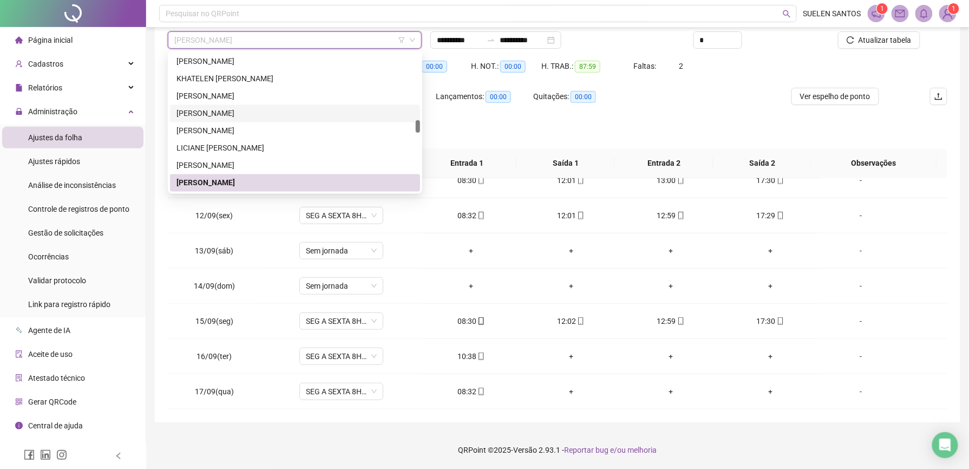
scroll to position [799, 0]
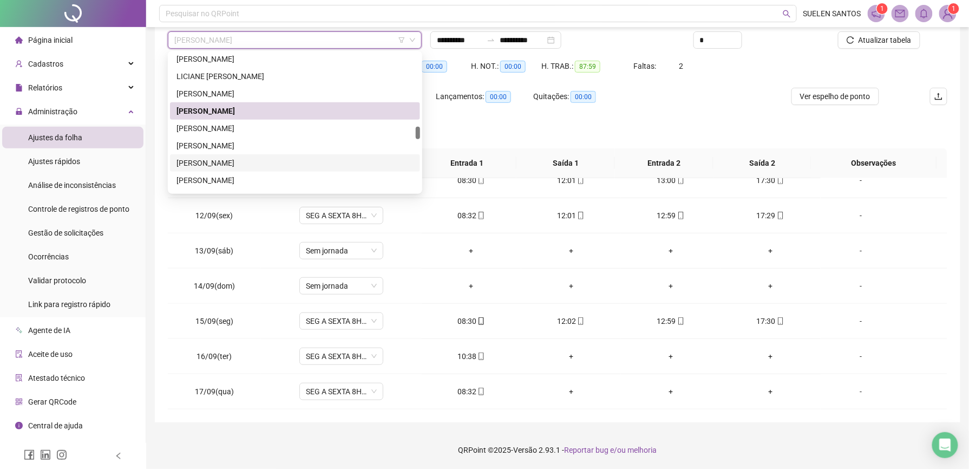
click at [249, 163] on div "[PERSON_NAME]" at bounding box center [294, 163] width 237 height 12
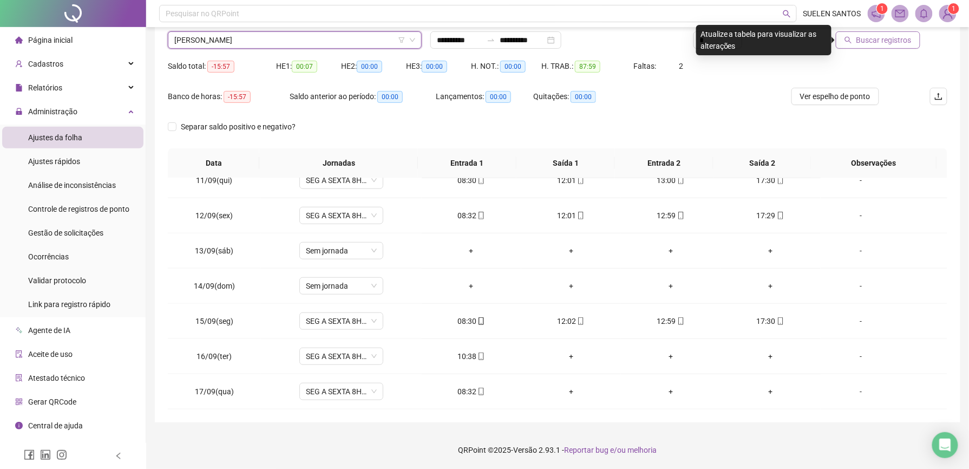
click at [879, 48] on button "Buscar registros" at bounding box center [878, 39] width 84 height 17
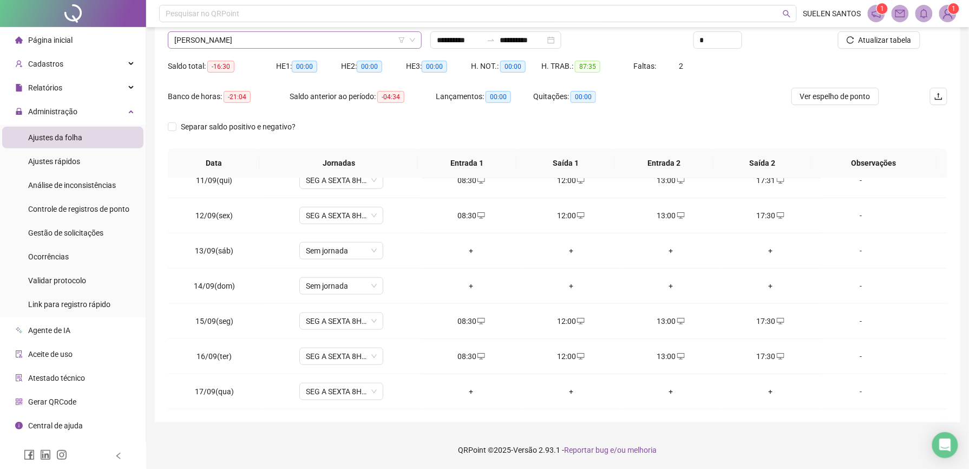
click at [277, 44] on span "[PERSON_NAME]" at bounding box center [294, 40] width 241 height 16
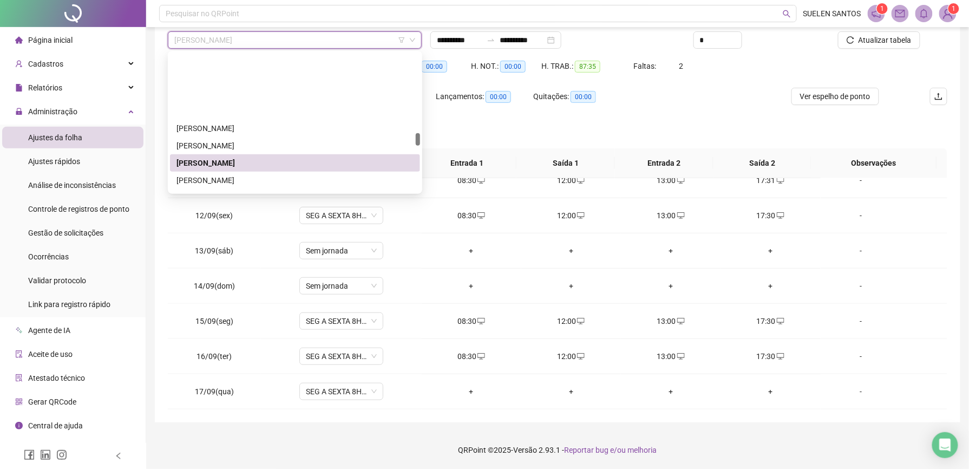
scroll to position [871, 0]
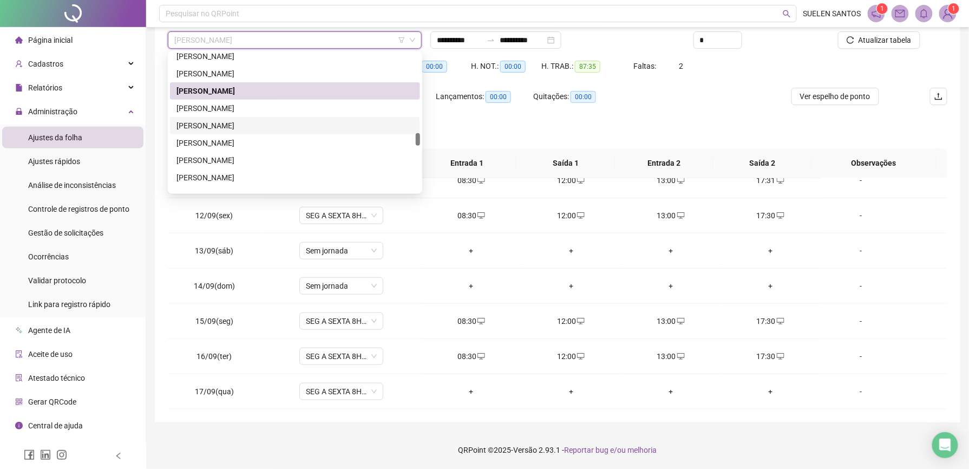
click at [244, 124] on div "[PERSON_NAME]" at bounding box center [294, 126] width 237 height 12
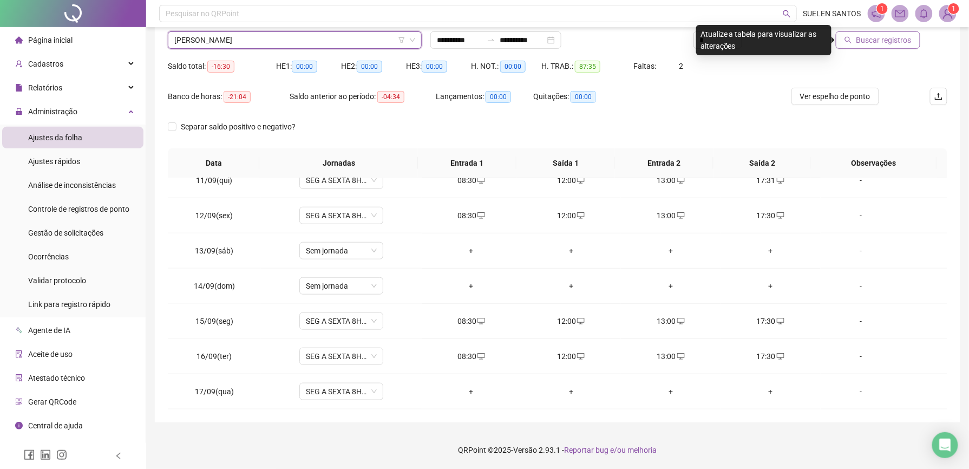
click at [887, 40] on span "Buscar registros" at bounding box center [883, 40] width 55 height 12
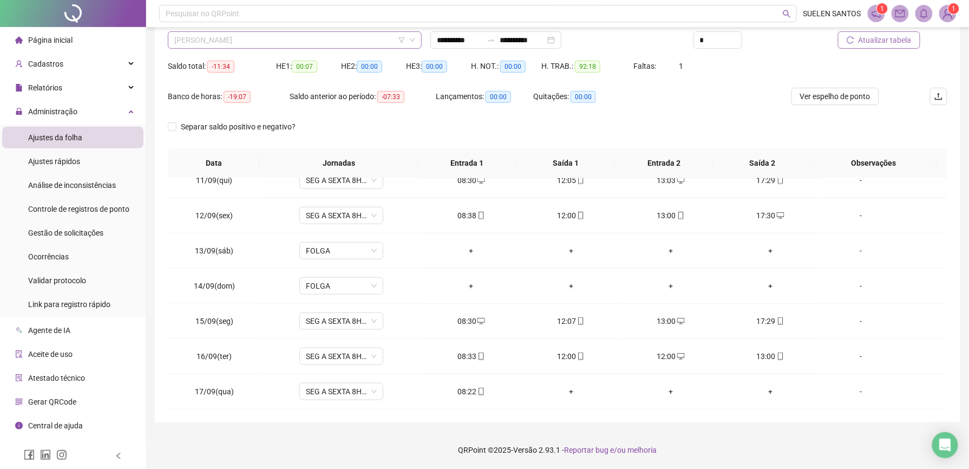
click at [300, 42] on span "[PERSON_NAME]" at bounding box center [294, 40] width 241 height 16
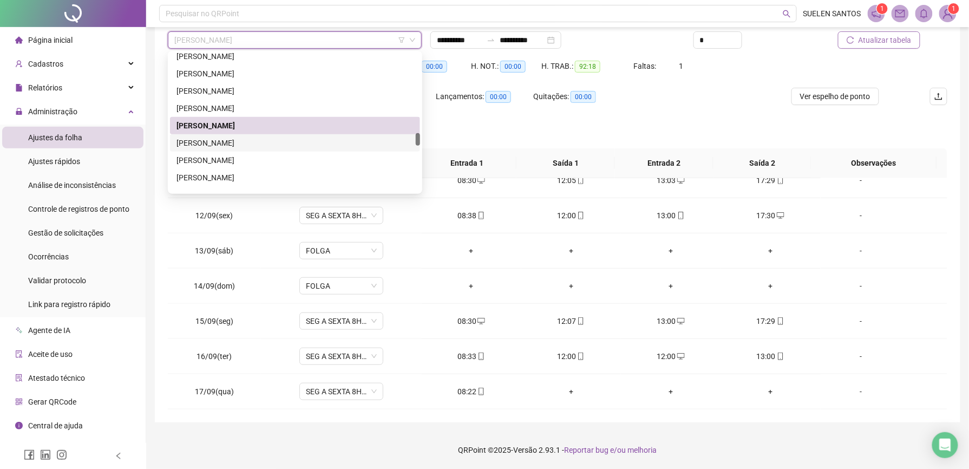
click at [243, 146] on div "[PERSON_NAME]" at bounding box center [294, 143] width 237 height 12
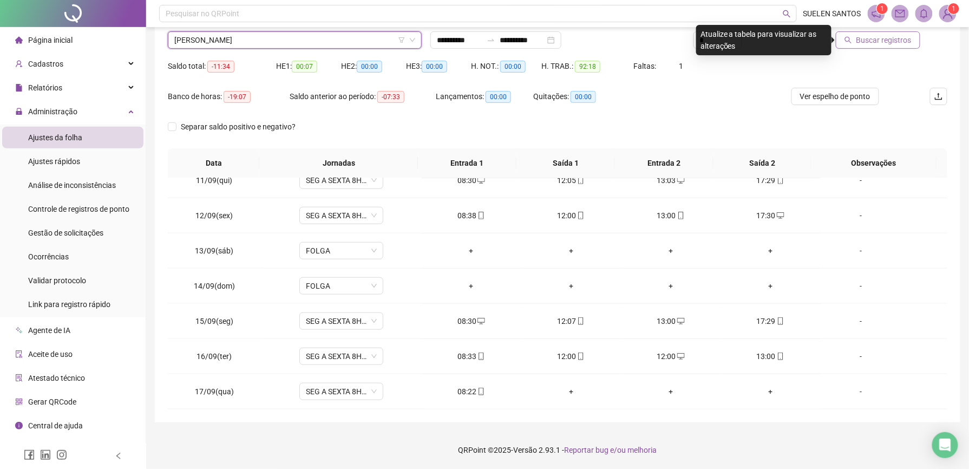
click at [878, 37] on span "Buscar registros" at bounding box center [883, 40] width 55 height 12
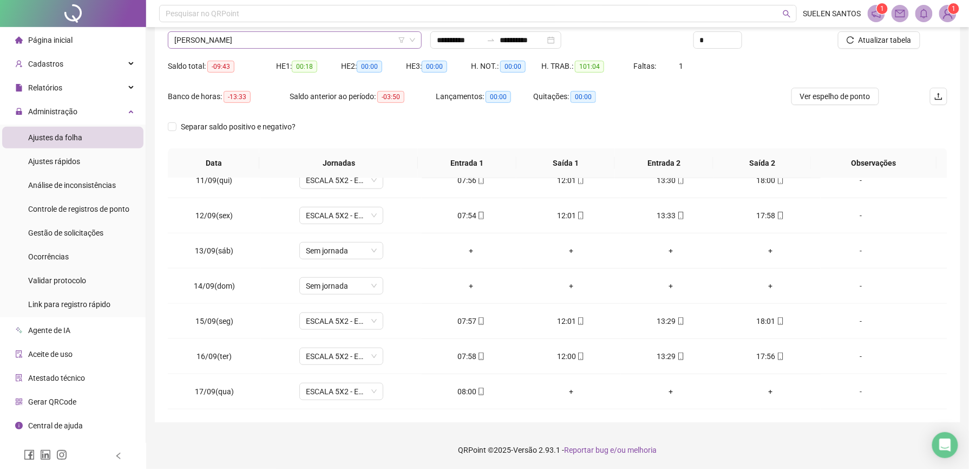
click at [298, 41] on span "[PERSON_NAME]" at bounding box center [294, 40] width 241 height 16
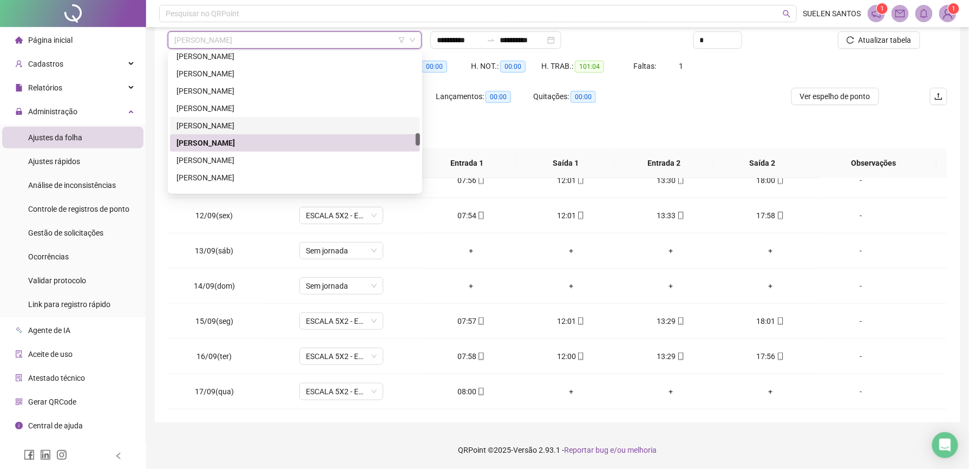
scroll to position [944, 0]
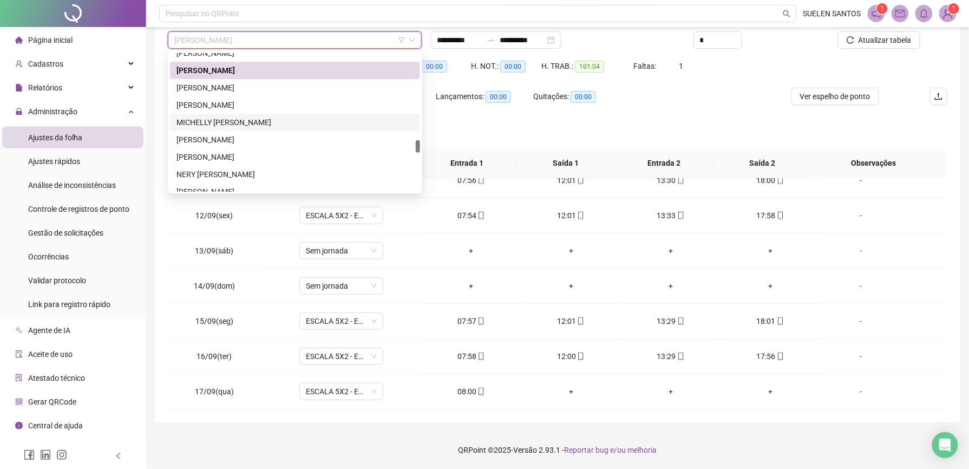
click at [302, 121] on div "MICHELLY [PERSON_NAME]" at bounding box center [294, 122] width 237 height 12
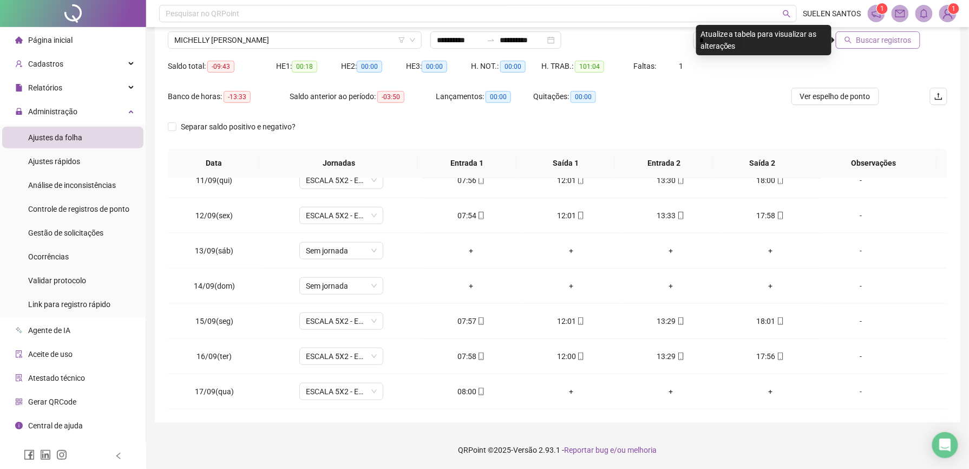
click at [869, 43] on span "Buscar registros" at bounding box center [883, 40] width 55 height 12
click at [340, 45] on span "MICHELLY [PERSON_NAME]" at bounding box center [294, 40] width 241 height 16
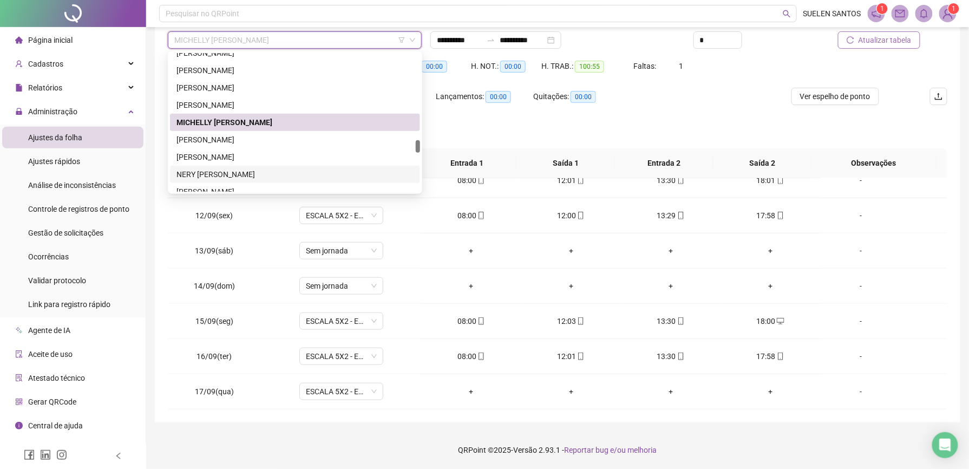
click at [219, 176] on div "NERY [PERSON_NAME]" at bounding box center [294, 174] width 237 height 12
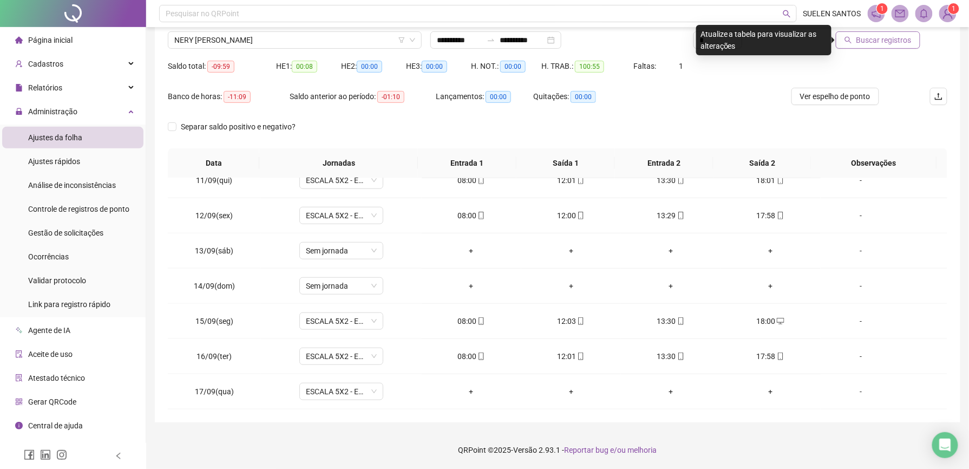
click at [881, 42] on span "Buscar registros" at bounding box center [883, 40] width 55 height 12
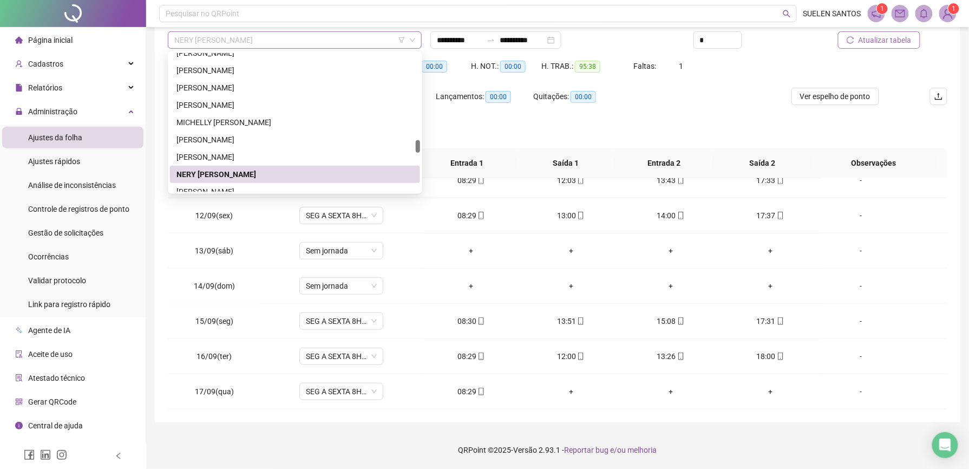
click at [264, 46] on span "NERY [PERSON_NAME]" at bounding box center [294, 40] width 241 height 16
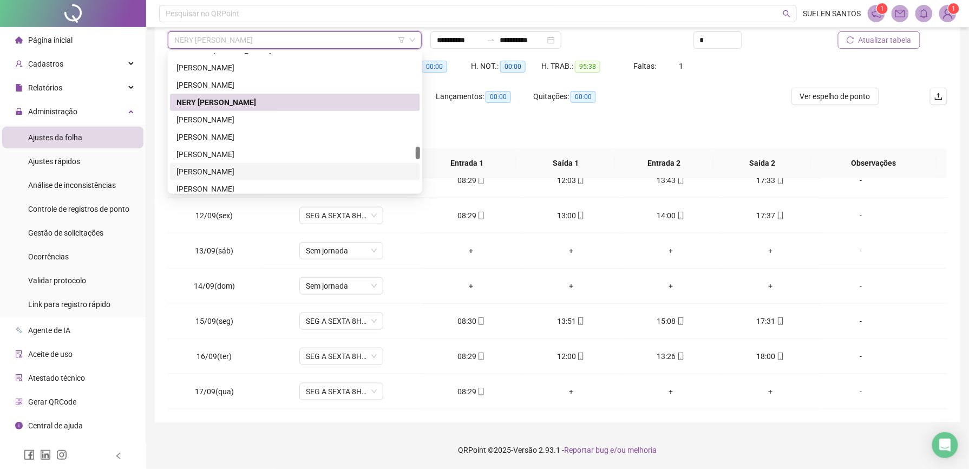
click at [222, 167] on div "[PERSON_NAME]" at bounding box center [294, 172] width 237 height 12
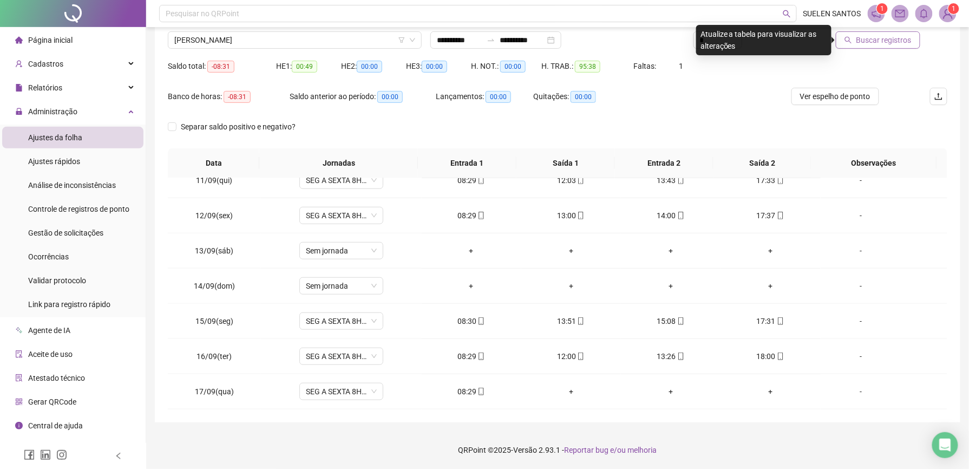
click at [869, 42] on span "Buscar registros" at bounding box center [883, 40] width 55 height 12
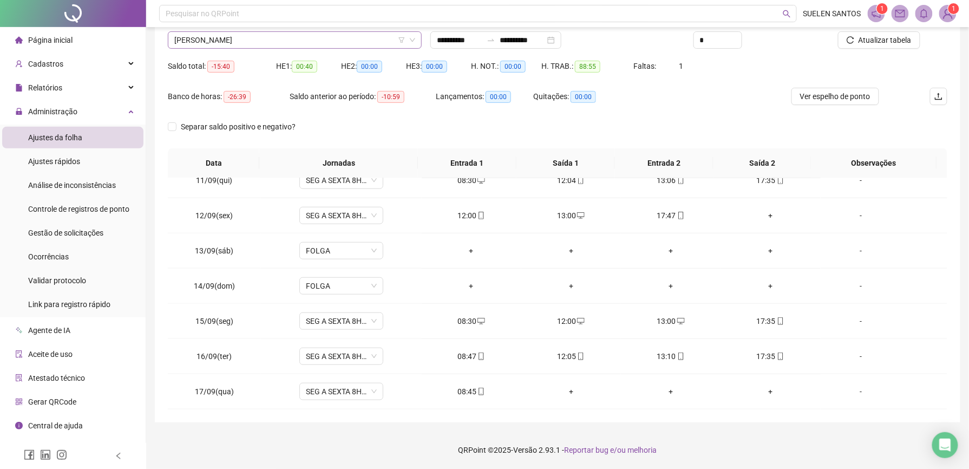
click at [272, 41] on span "[PERSON_NAME]" at bounding box center [294, 40] width 241 height 16
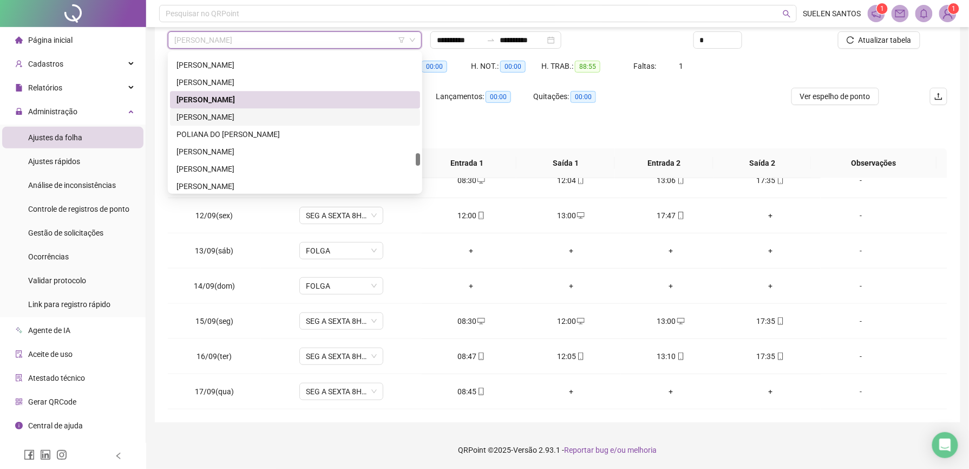
scroll to position [1160, 0]
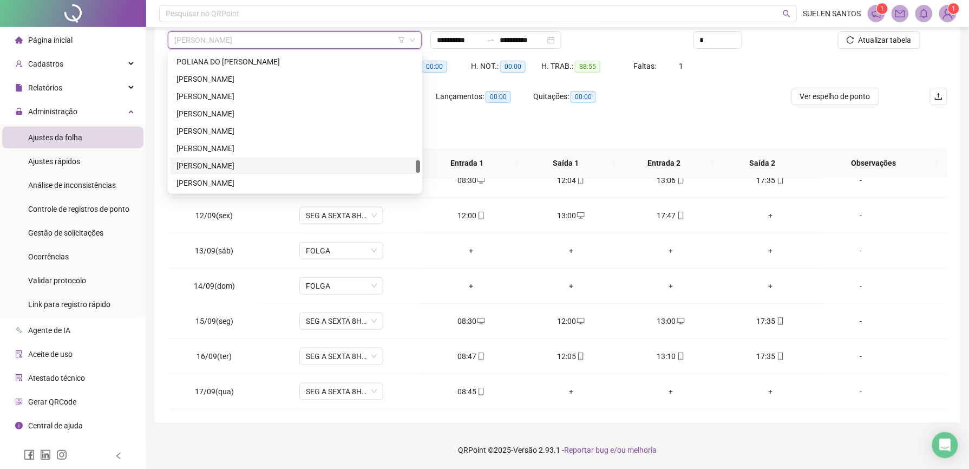
click at [244, 165] on div "[PERSON_NAME]" at bounding box center [294, 166] width 237 height 12
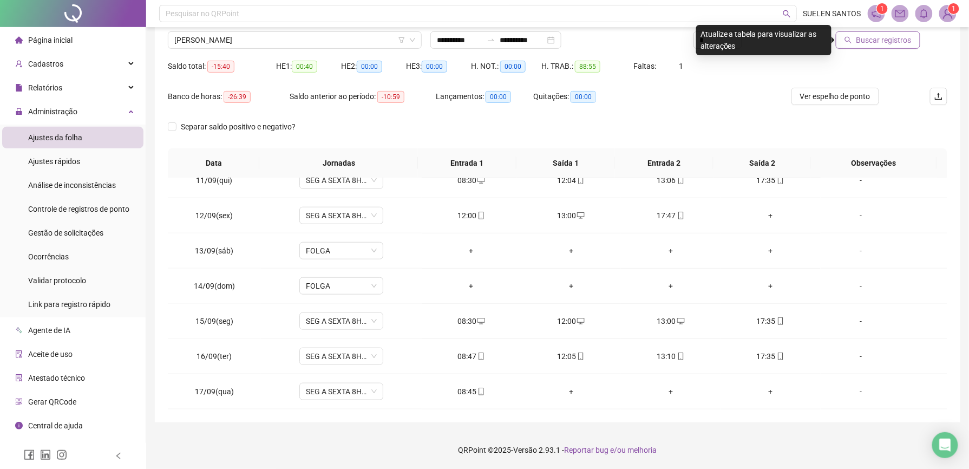
click at [879, 44] on span "Buscar registros" at bounding box center [883, 40] width 55 height 12
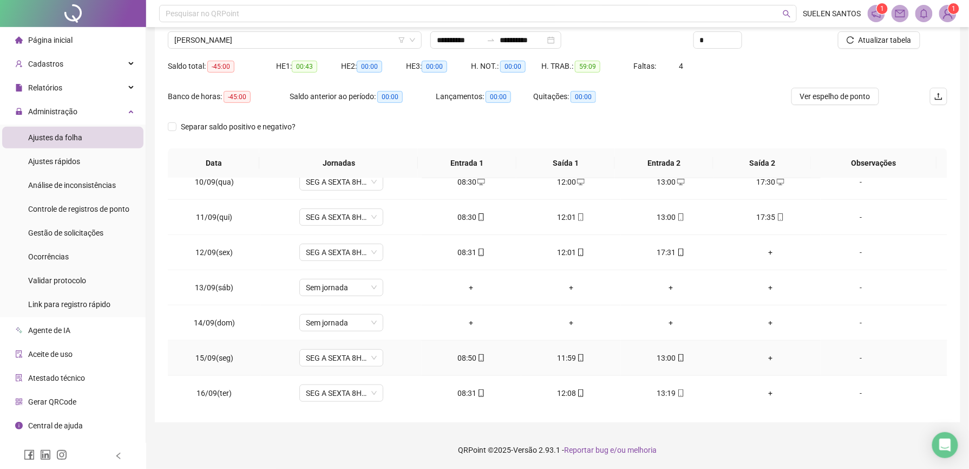
scroll to position [298, 0]
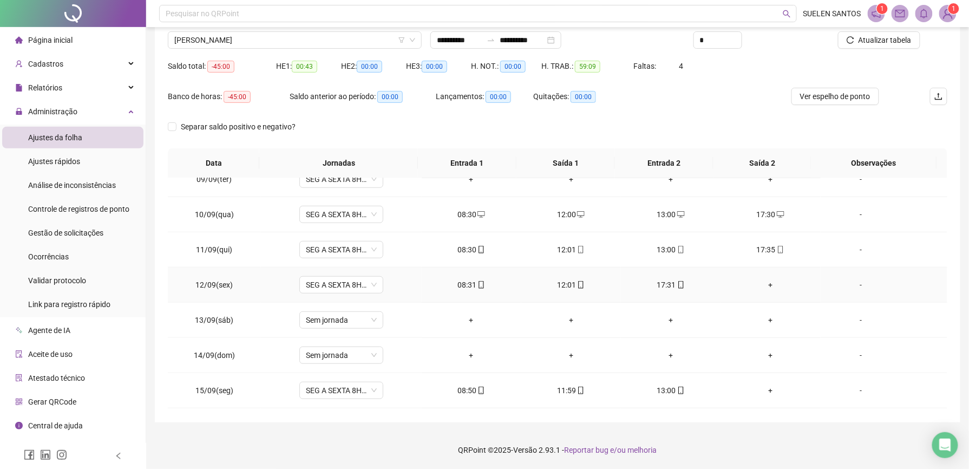
click at [760, 288] on div "+" at bounding box center [770, 285] width 82 height 12
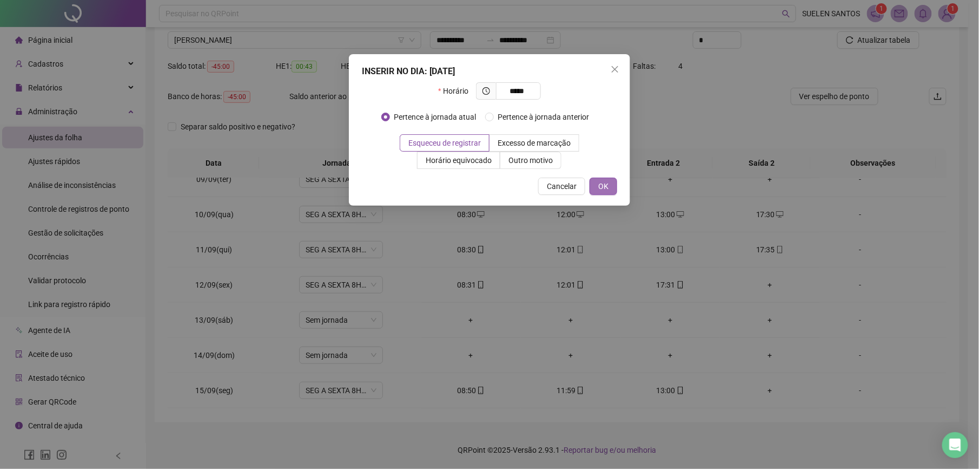
type input "*****"
click at [611, 185] on button "OK" at bounding box center [604, 185] width 28 height 17
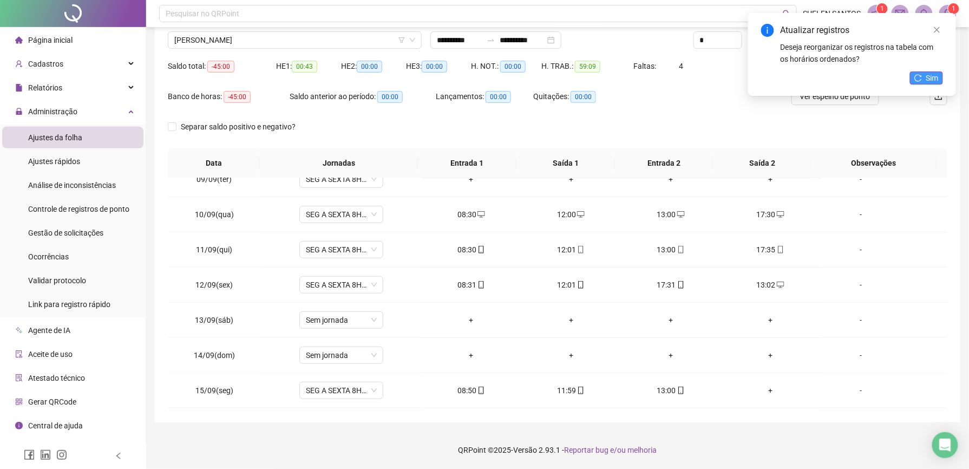
click at [929, 81] on span "Sim" at bounding box center [932, 78] width 12 height 12
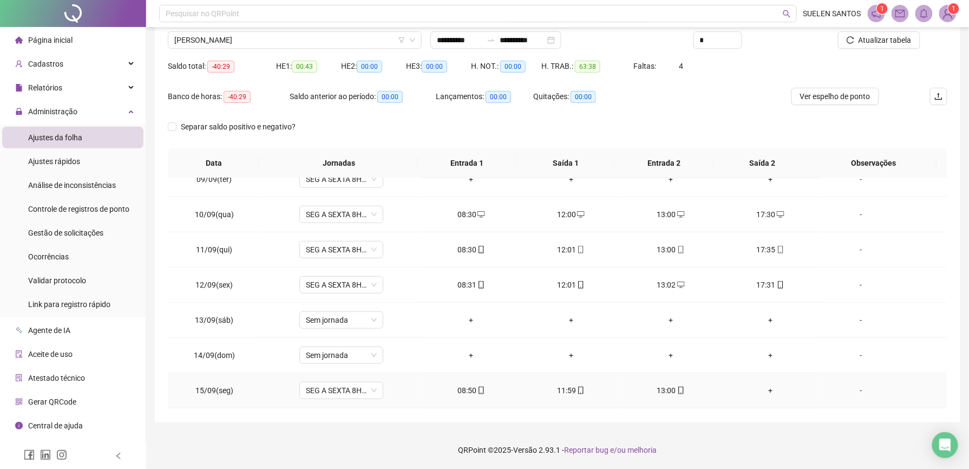
click at [762, 392] on div "+" at bounding box center [770, 390] width 82 height 12
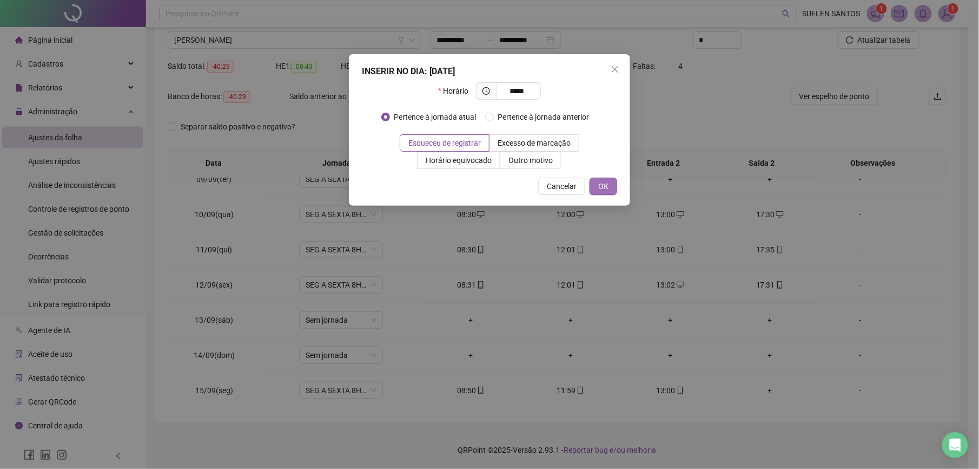
type input "*****"
click at [608, 189] on span "OK" at bounding box center [603, 186] width 10 height 12
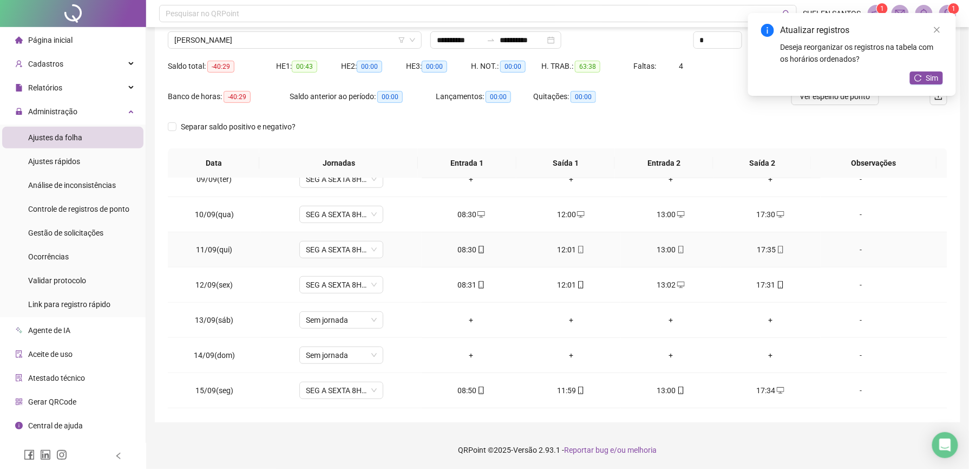
scroll to position [370, 0]
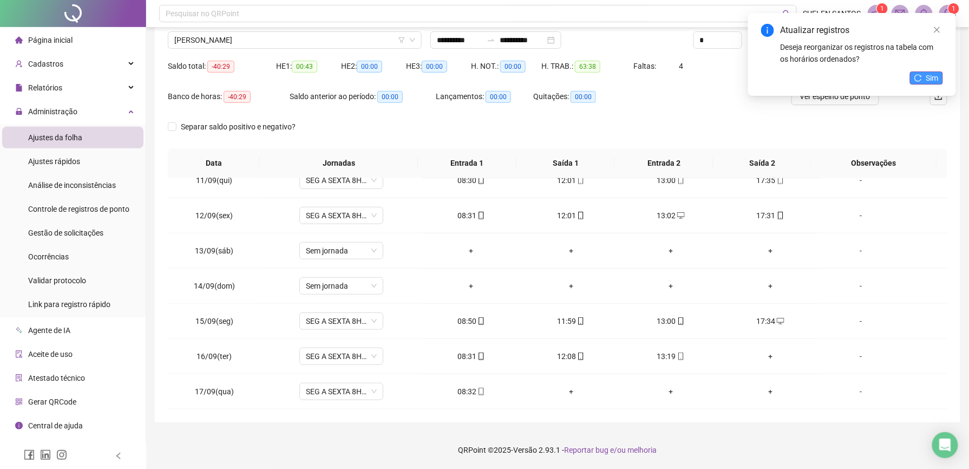
click at [927, 77] on span "Sim" at bounding box center [932, 78] width 12 height 12
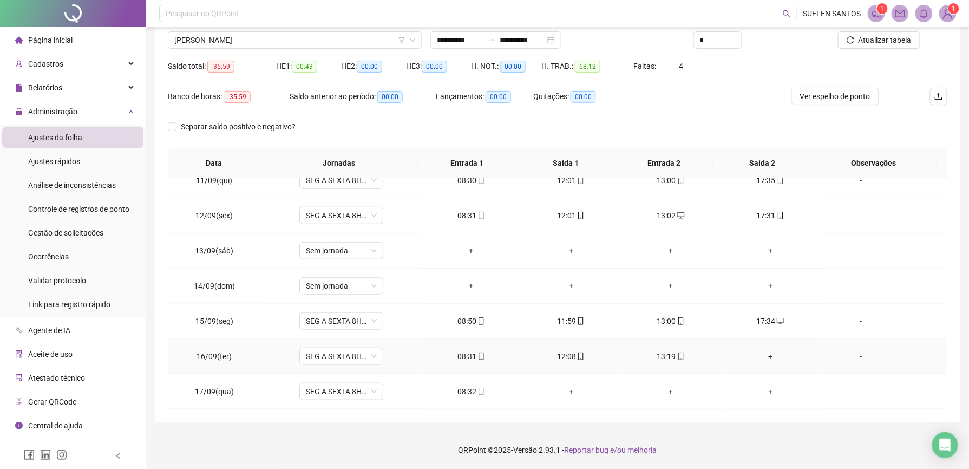
click at [760, 358] on div "+" at bounding box center [770, 356] width 82 height 12
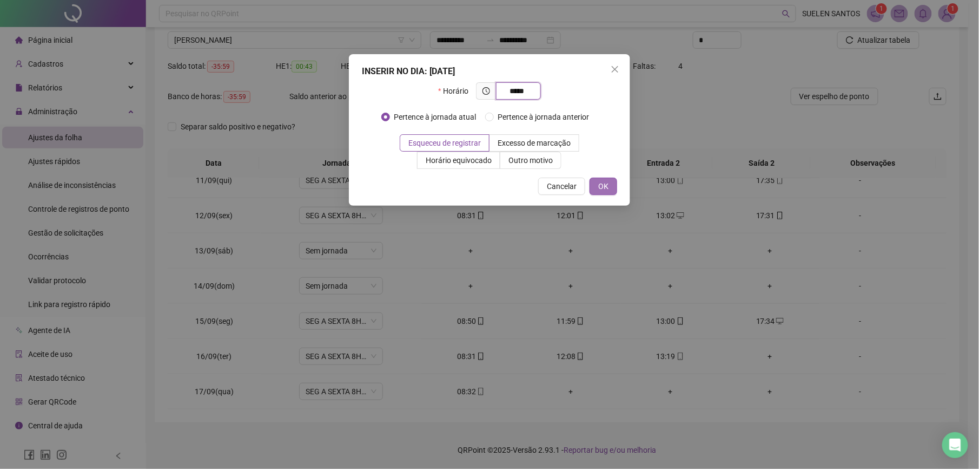
type input "*****"
click at [607, 183] on span "OK" at bounding box center [603, 186] width 10 height 12
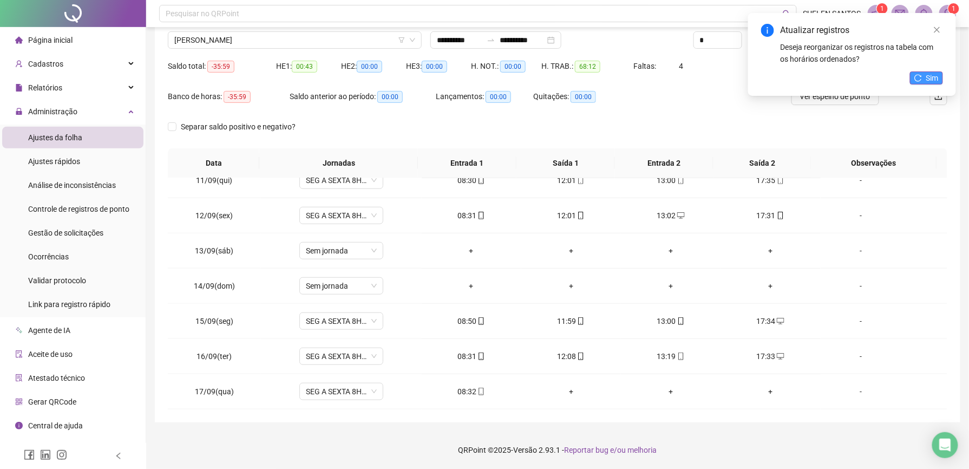
click at [920, 78] on icon "reload" at bounding box center [918, 78] width 8 height 8
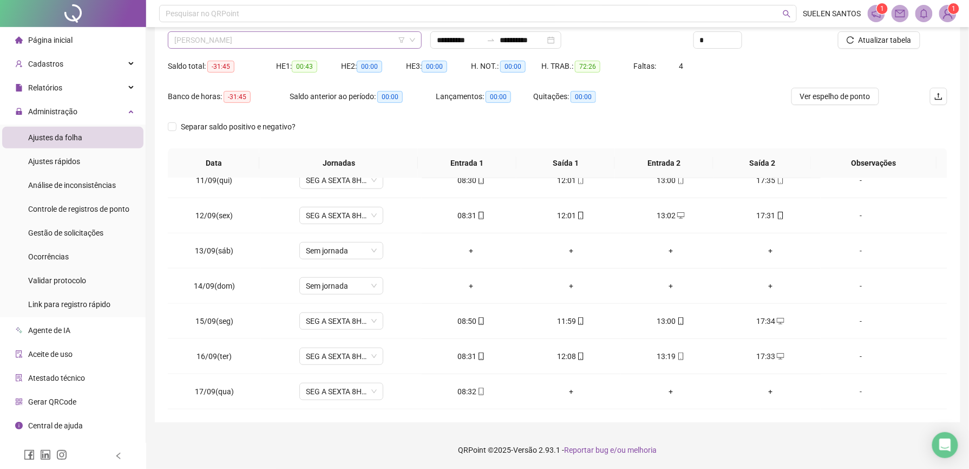
click at [275, 39] on span "[PERSON_NAME]" at bounding box center [294, 40] width 241 height 16
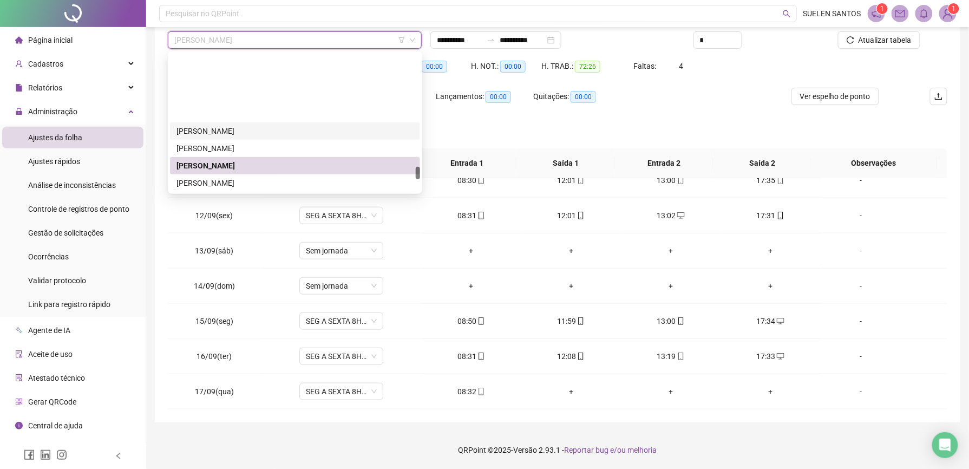
scroll to position [1232, 0]
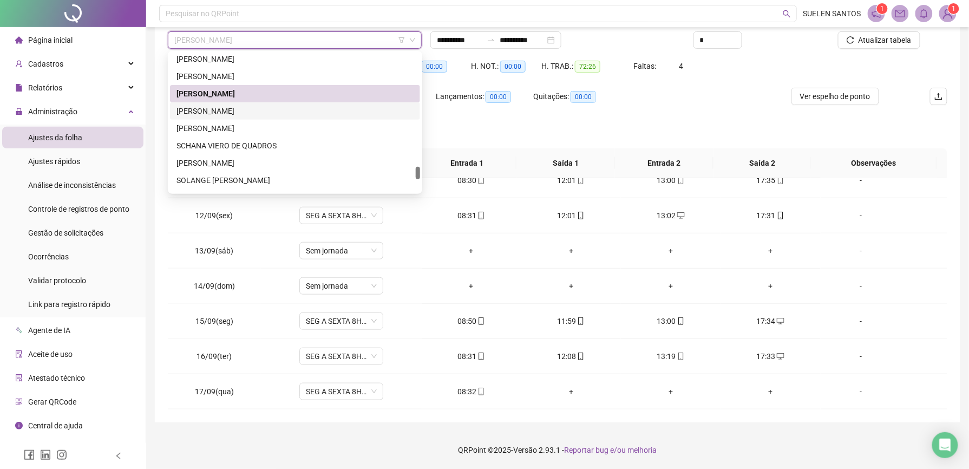
click at [253, 113] on div "[PERSON_NAME]" at bounding box center [294, 111] width 237 height 12
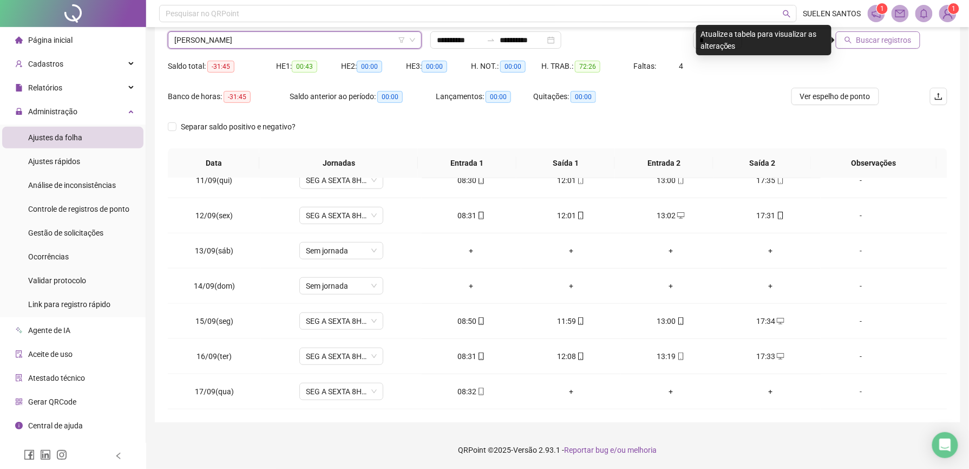
click at [877, 42] on span "Buscar registros" at bounding box center [883, 40] width 55 height 12
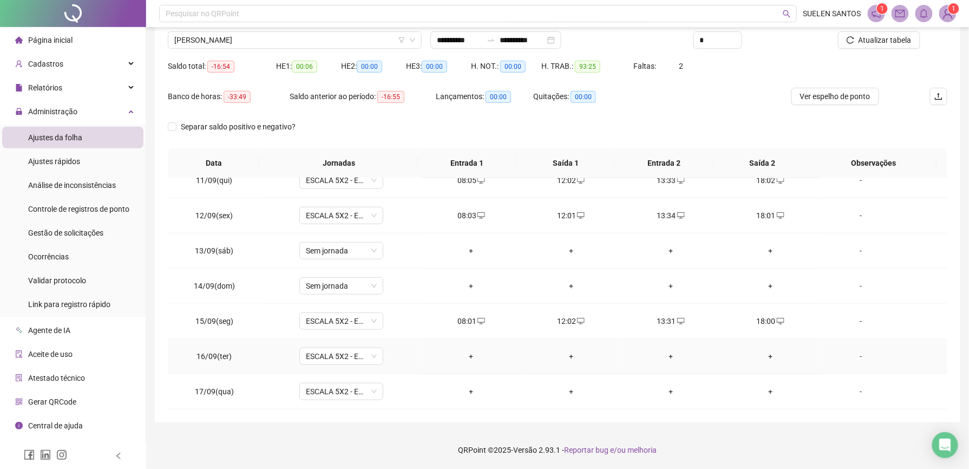
click at [468, 357] on div "+" at bounding box center [471, 356] width 82 height 12
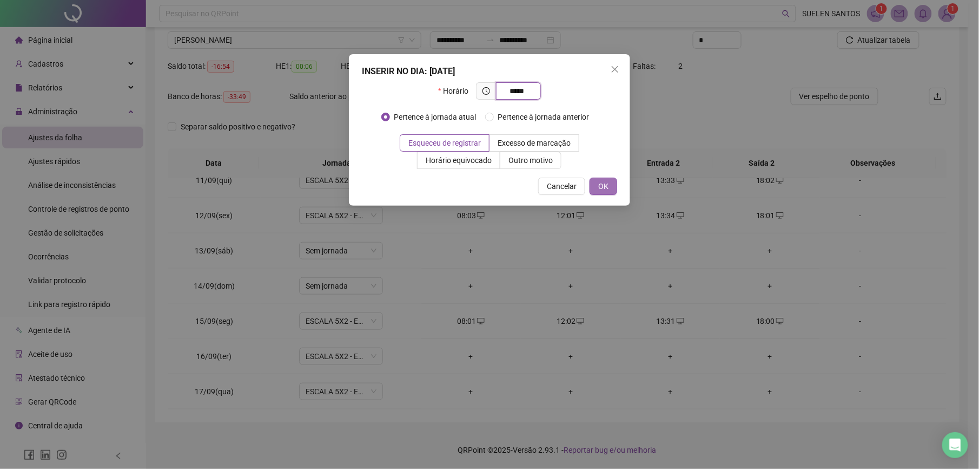
type input "*****"
click at [604, 189] on span "OK" at bounding box center [603, 186] width 10 height 12
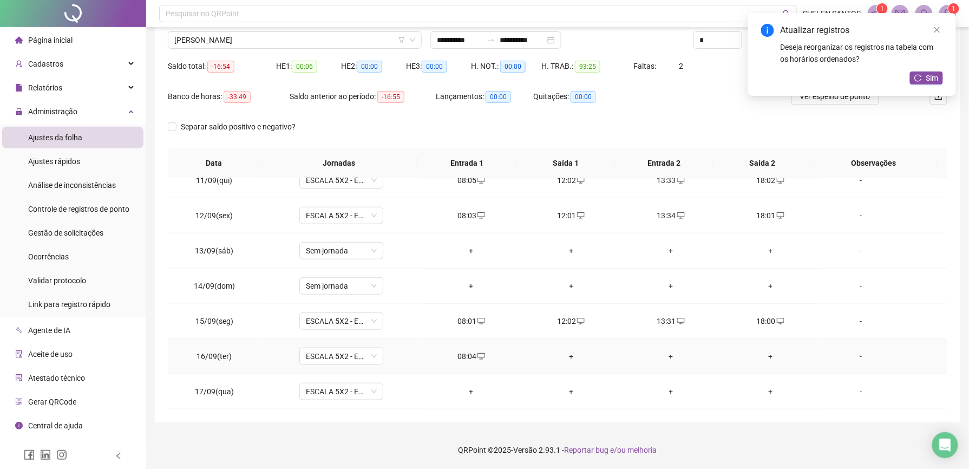
click at [563, 354] on div "+" at bounding box center [571, 356] width 82 height 12
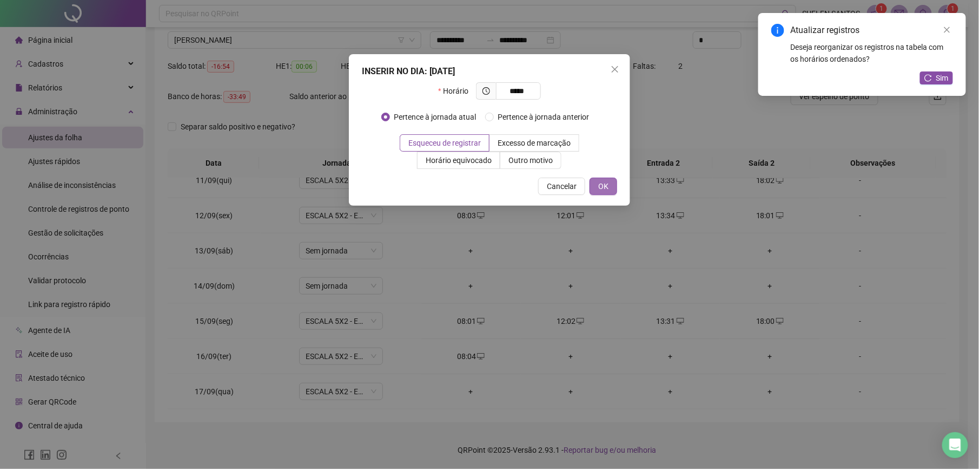
type input "*****"
click at [602, 181] on span "OK" at bounding box center [603, 186] width 10 height 12
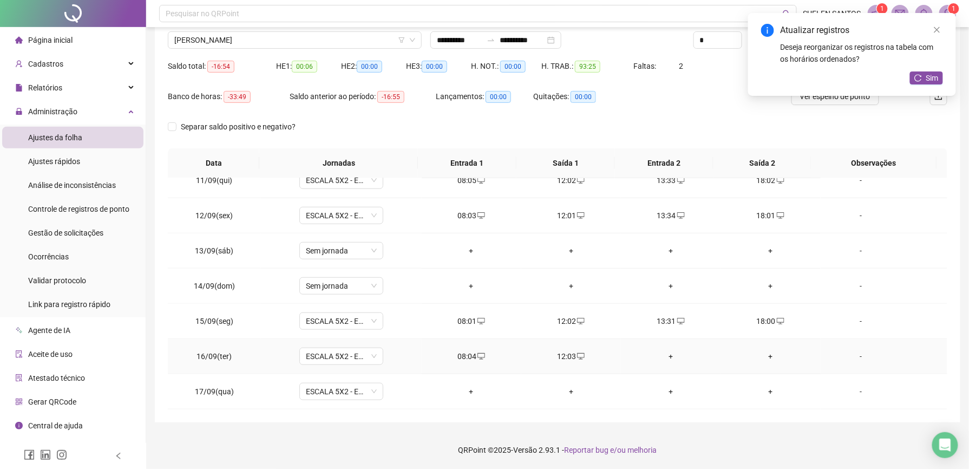
click at [662, 354] on div "+" at bounding box center [670, 356] width 82 height 12
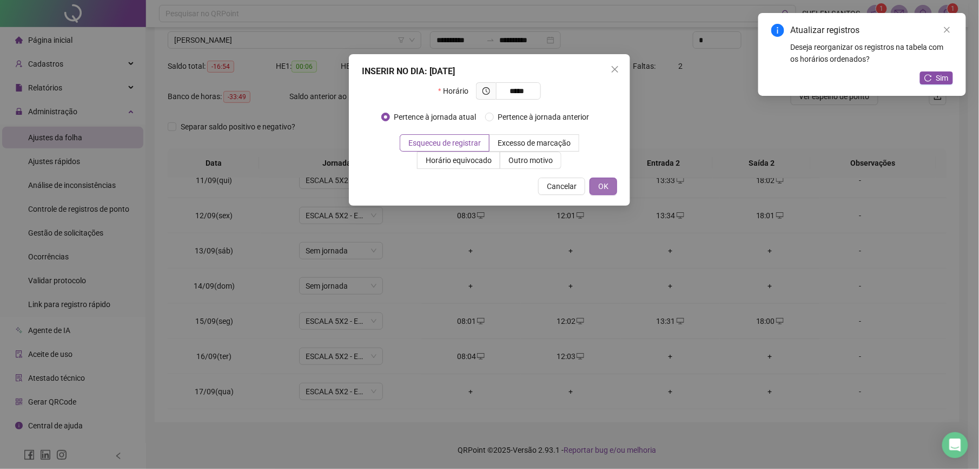
type input "*****"
click at [605, 188] on span "OK" at bounding box center [603, 186] width 10 height 12
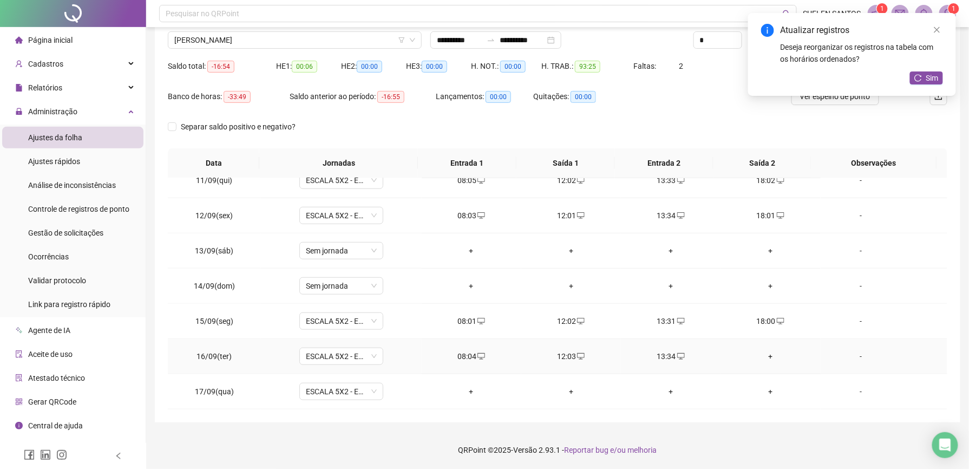
click at [758, 356] on div "+" at bounding box center [770, 356] width 82 height 12
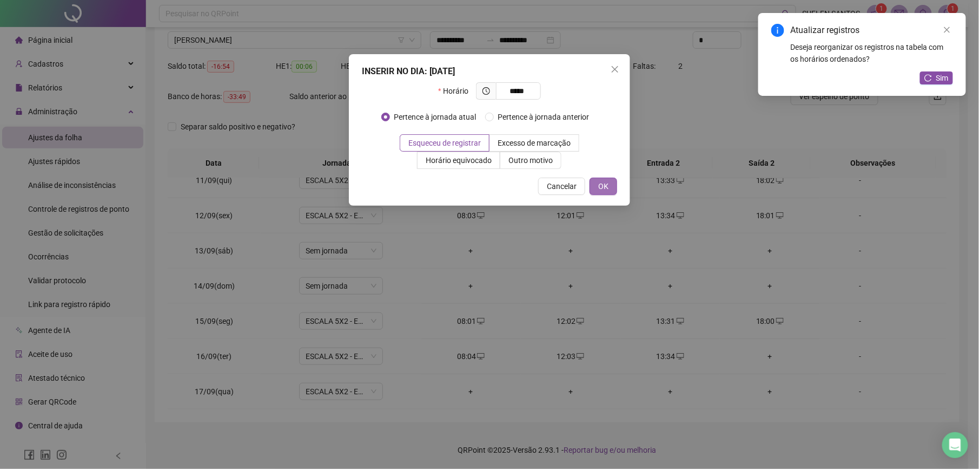
type input "*****"
click at [613, 182] on button "OK" at bounding box center [604, 185] width 28 height 17
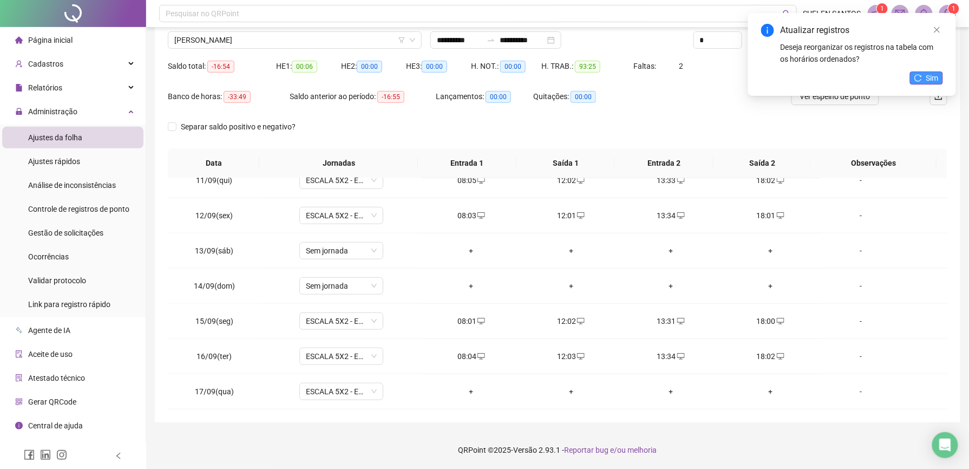
click at [919, 79] on icon "reload" at bounding box center [918, 78] width 8 height 8
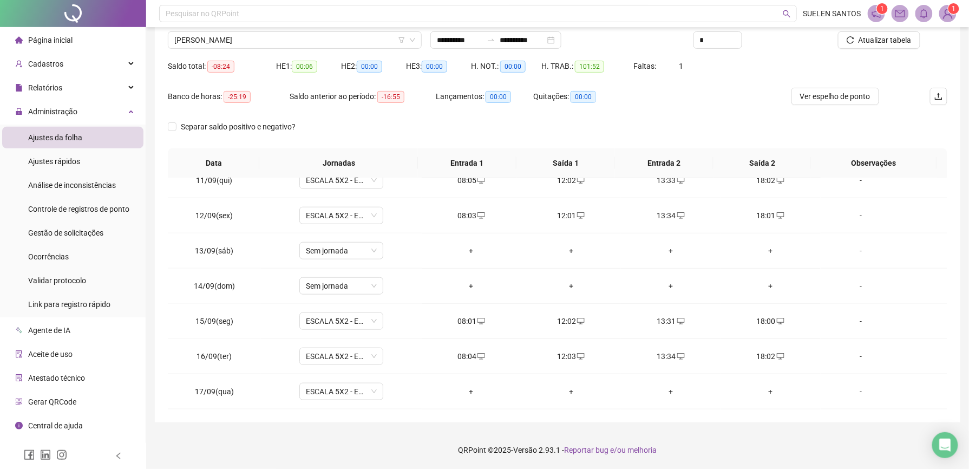
click at [314, 38] on span "[PERSON_NAME]" at bounding box center [294, 40] width 241 height 16
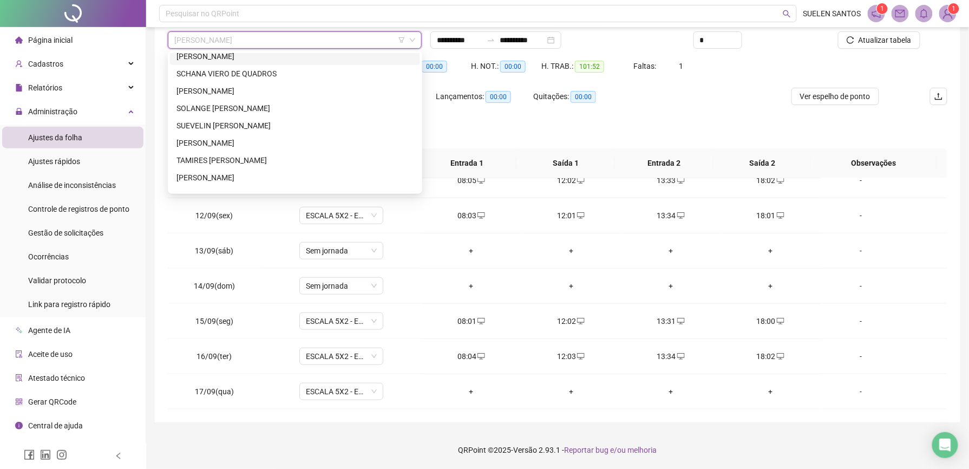
scroll to position [1368, 0]
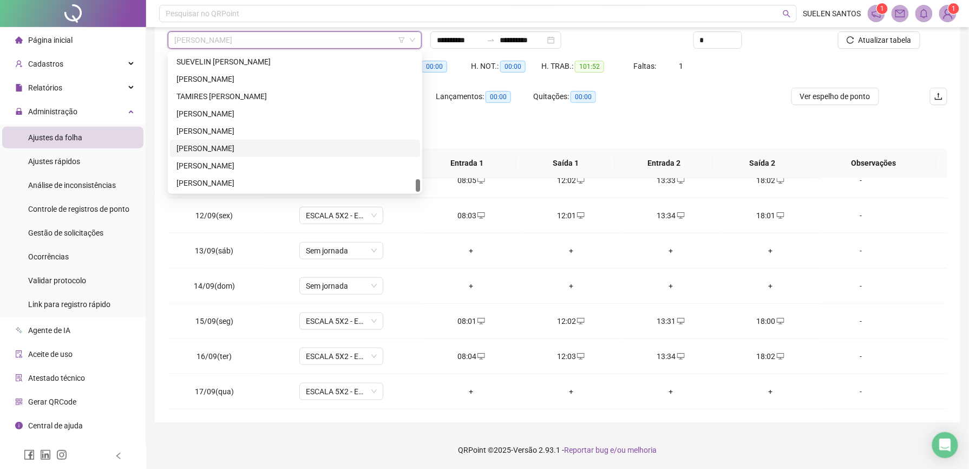
click at [223, 146] on div "[PERSON_NAME]" at bounding box center [294, 148] width 237 height 12
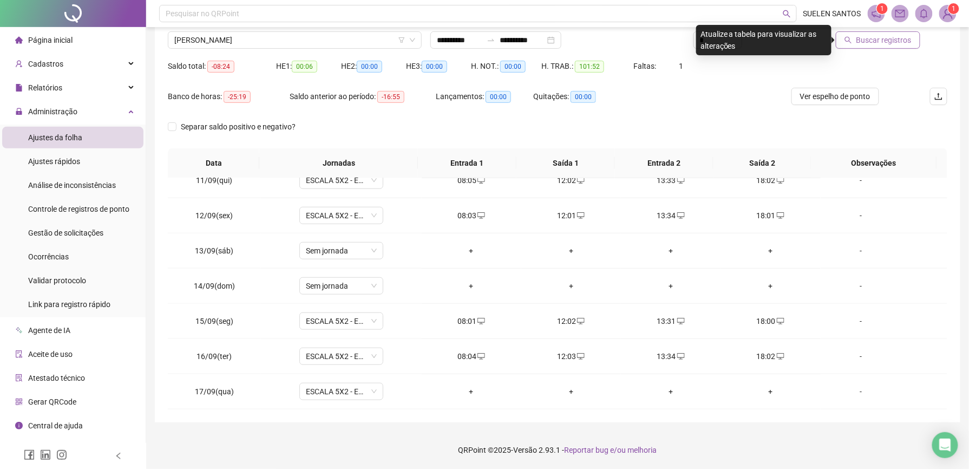
click at [870, 40] on span "Buscar registros" at bounding box center [883, 40] width 55 height 12
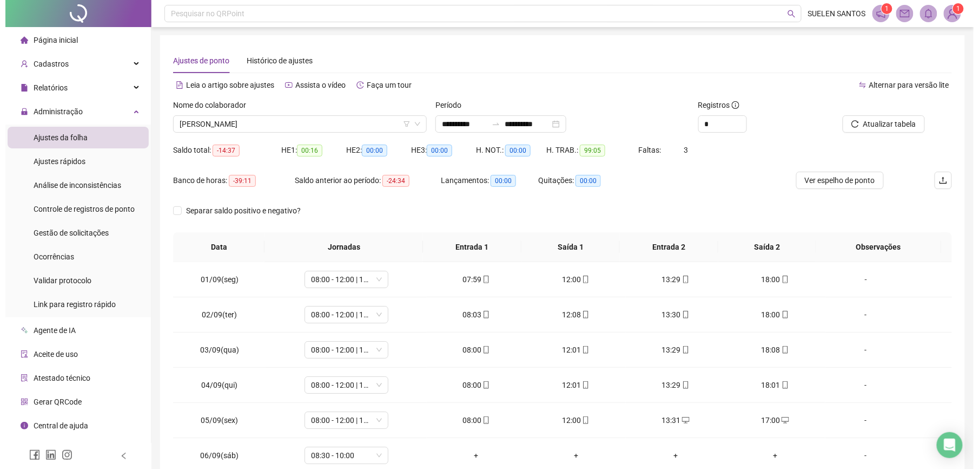
scroll to position [0, 0]
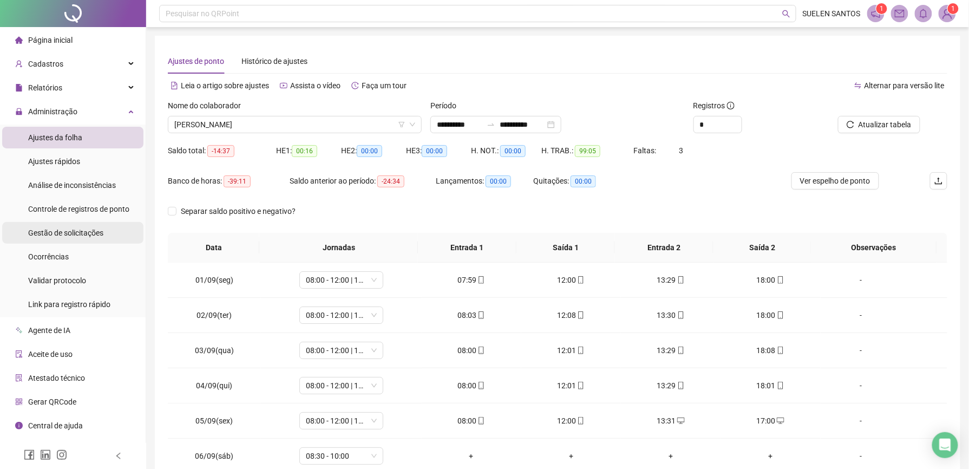
click at [72, 236] on span "Gestão de solicitações" at bounding box center [65, 232] width 75 height 9
